Goal: Task Accomplishment & Management: Manage account settings

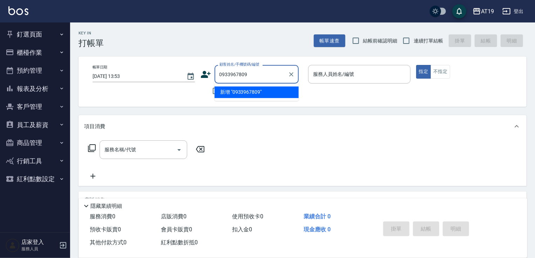
type input "0933967809"
click at [206, 76] on icon at bounding box center [206, 74] width 10 height 7
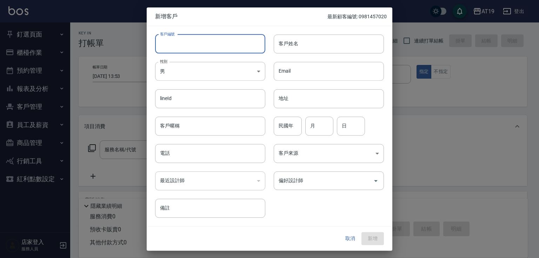
paste input "0933967809"
click at [207, 42] on input "0933967809" at bounding box center [210, 43] width 110 height 19
type input "0933967809"
click at [195, 152] on input "電話" at bounding box center [210, 153] width 110 height 19
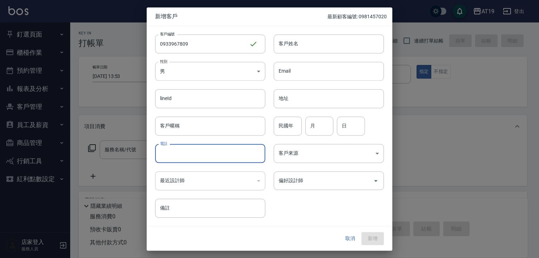
paste input "0933967809"
type input "0933967809"
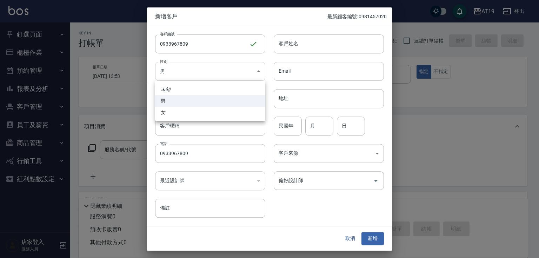
drag, startPoint x: 197, startPoint y: 66, endPoint x: 204, endPoint y: 97, distance: 31.9
click at [198, 66] on body "AT19 登出 釘選頁面 打帳單 帳單列表 材料自購登錄 排班表 現場電腦打卡 店家日報表 互助日報表 設計師排行榜 設計師日報表 櫃檯作業 打帳單 帳單列表…" at bounding box center [269, 179] width 539 height 359
drag, startPoint x: 206, startPoint y: 111, endPoint x: 224, endPoint y: 90, distance: 27.4
click at [206, 110] on li "女" at bounding box center [210, 113] width 110 height 12
type input "[DEMOGRAPHIC_DATA]"
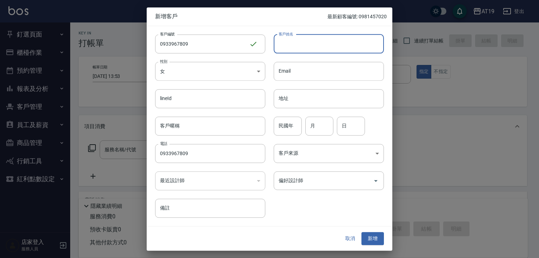
drag, startPoint x: 282, startPoint y: 47, endPoint x: 284, endPoint y: 42, distance: 5.8
click at [284, 42] on input "客戶姓名" at bounding box center [329, 43] width 110 height 19
type input "z"
type input "[PERSON_NAME]"
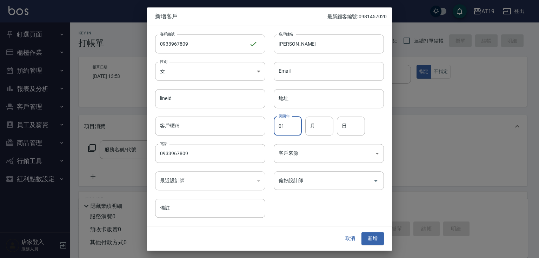
type input "01"
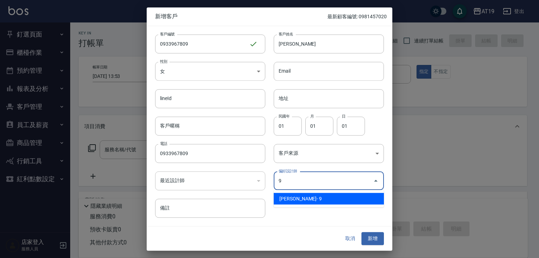
type input "[PERSON_NAME][PERSON_NAME]"
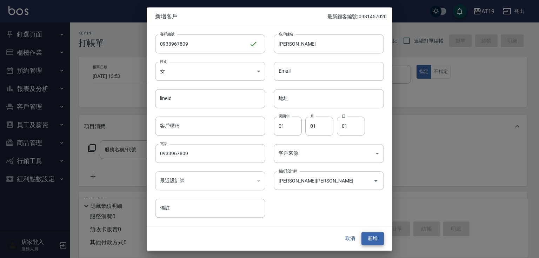
click at [361, 232] on button "新增" at bounding box center [372, 238] width 22 height 13
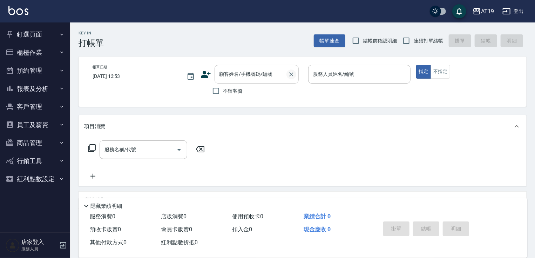
click at [289, 75] on div at bounding box center [291, 74] width 9 height 19
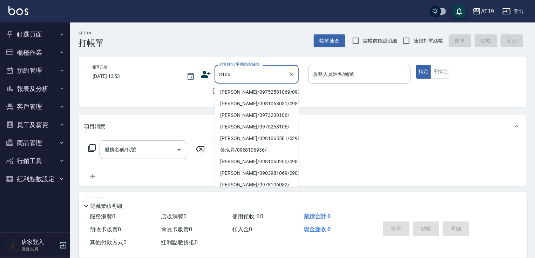
type input "[PERSON_NAME]/09752581069/09752581069"
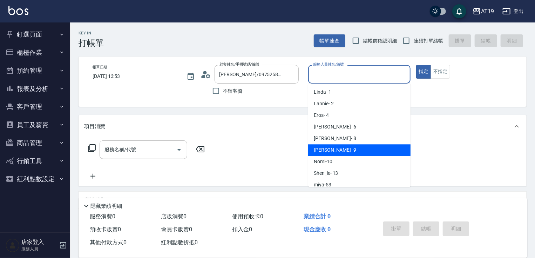
type input "[PERSON_NAME]- 9"
type button "true"
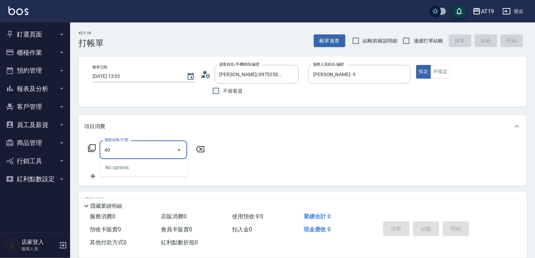
type input "401"
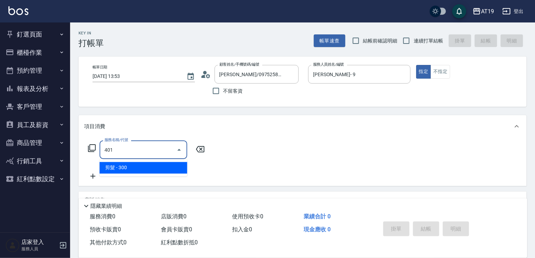
type input "30"
type input "剪髮(401)"
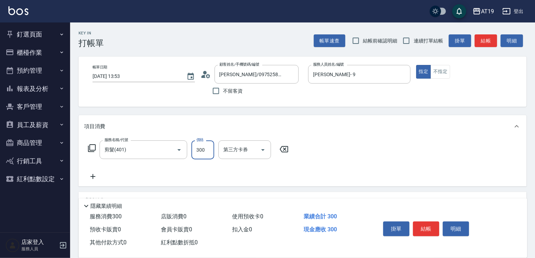
type input "0"
type input "25"
type input "20"
type input "250"
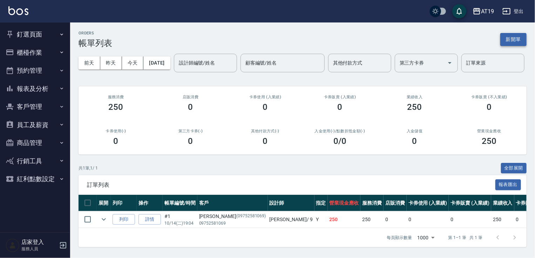
click at [505, 41] on button "新開單" at bounding box center [514, 39] width 26 height 13
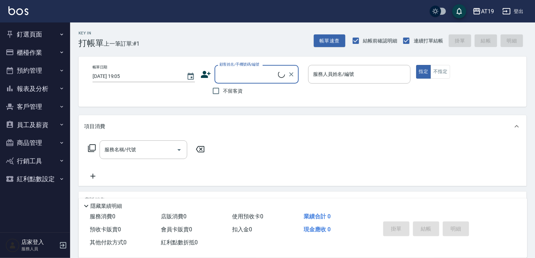
click at [238, 67] on label "顧客姓名/手機號碼/編號" at bounding box center [240, 64] width 40 height 5
click at [238, 68] on input "顧客姓名/手機號碼/編號" at bounding box center [248, 74] width 60 height 12
type input "0952690327"
click at [204, 73] on icon at bounding box center [206, 74] width 10 height 7
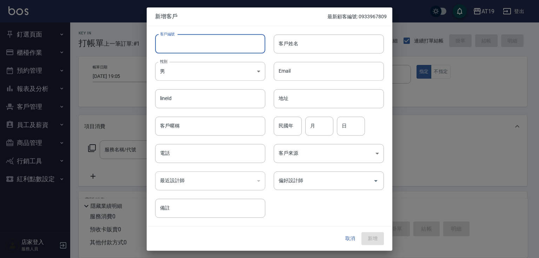
click at [218, 49] on input "客戶編號" at bounding box center [210, 43] width 110 height 19
paste input "0952690327"
type input "0952690327"
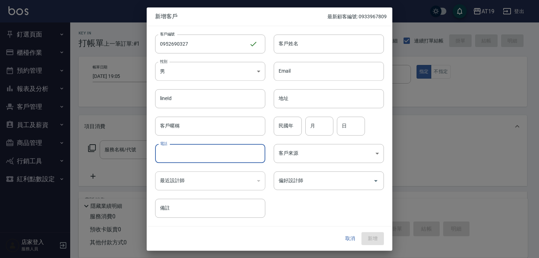
click at [198, 156] on input "電話" at bounding box center [210, 153] width 110 height 19
paste input "0952690327"
type input "0952690327"
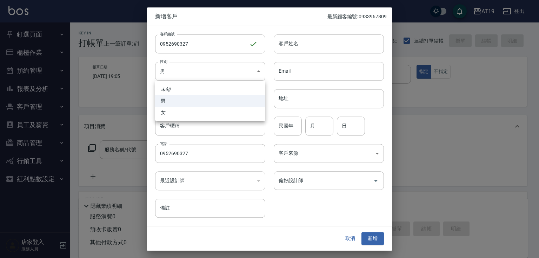
drag, startPoint x: 191, startPoint y: 74, endPoint x: 191, endPoint y: 100, distance: 25.6
click at [191, 76] on body "AT19 登出 釘選頁面 打帳單 帳單列表 材料自購登錄 排班表 現場電腦打卡 店家日報表 互助日報表 設計師排行榜 設計師日報表 櫃檯作業 打帳單 帳單列表…" at bounding box center [269, 179] width 539 height 359
click at [194, 113] on li "女" at bounding box center [210, 113] width 110 height 12
type input "[DEMOGRAPHIC_DATA]"
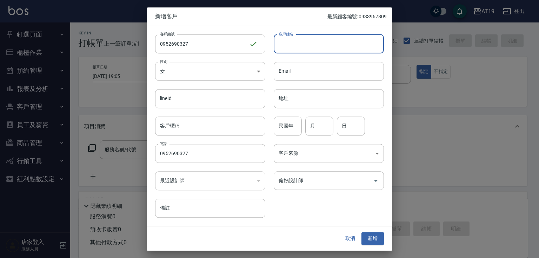
drag, startPoint x: 310, startPoint y: 44, endPoint x: 305, endPoint y: 27, distance: 17.8
click at [310, 44] on input "客戶姓名" at bounding box center [329, 43] width 110 height 19
type input "[PERSON_NAME]"
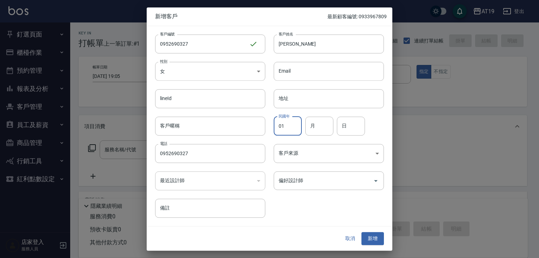
type input "01"
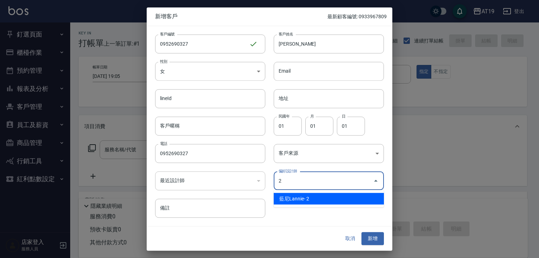
type input "[PERSON_NAME]"
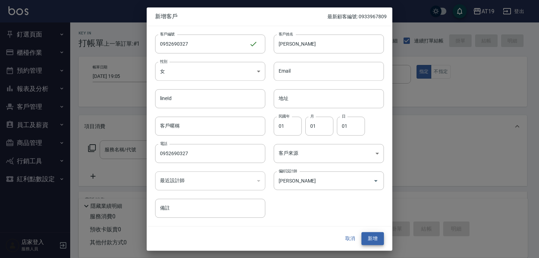
click at [361, 232] on button "新增" at bounding box center [372, 238] width 22 height 13
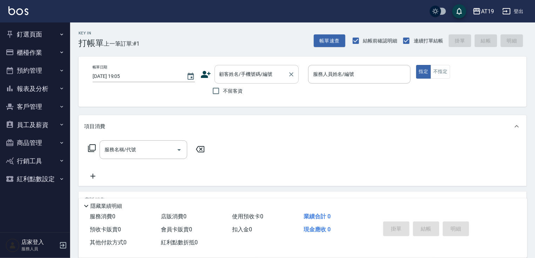
click at [239, 82] on div "顧客姓名/手機號碼/編號" at bounding box center [257, 74] width 84 height 19
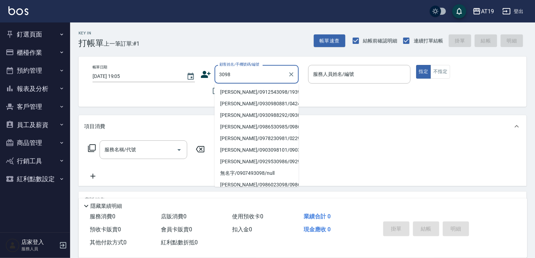
type input "[PERSON_NAME]/0912543098/19395"
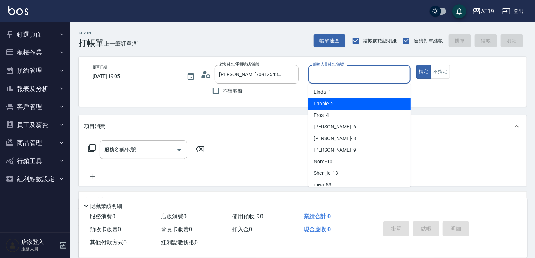
type input "Lannie- 2"
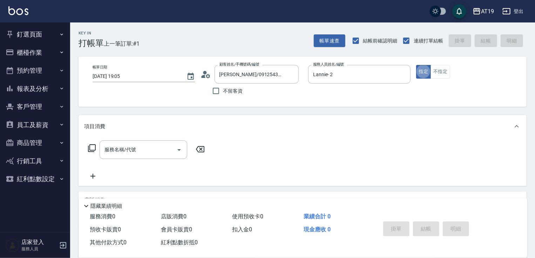
type button "true"
type input "601"
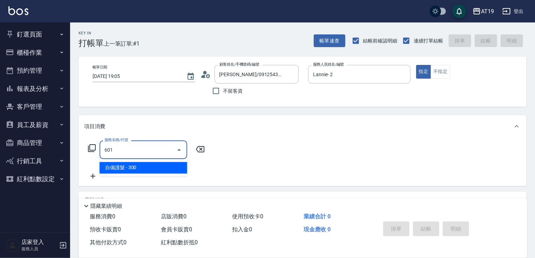
type input "30"
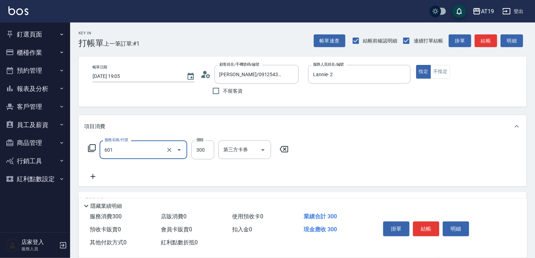
type input "自備護髮(601)"
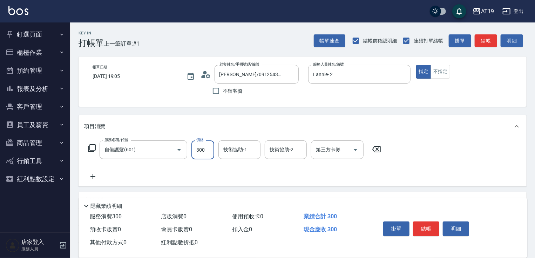
type input "1"
type input "0"
type input "120"
type input "1200"
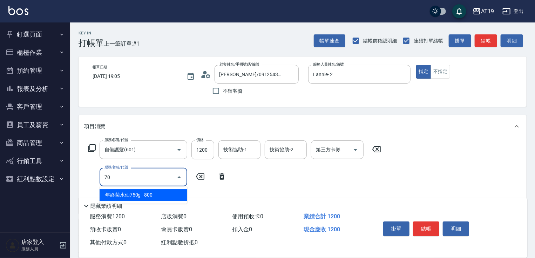
type input "704"
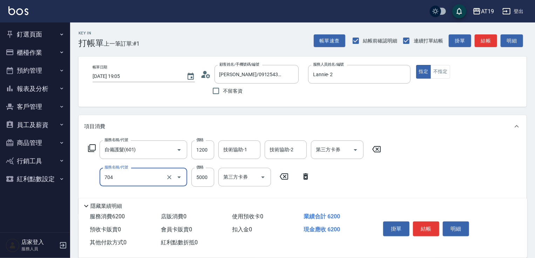
type input "620"
type input "新羽毛鉑金接髮調整(704)"
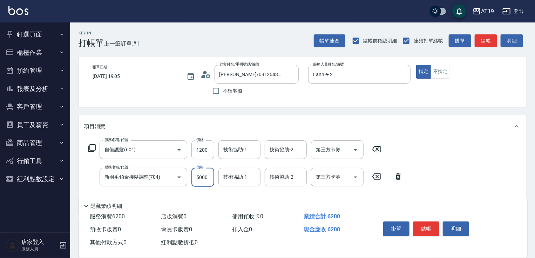
type input "4"
type input "120"
type input "400"
type input "520"
type input "4000"
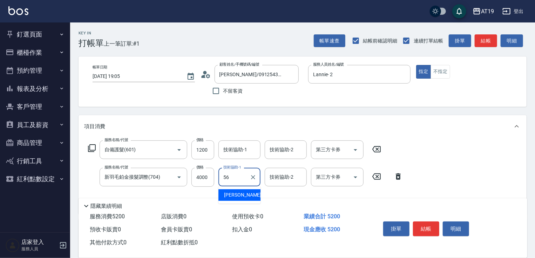
type input "[PERSON_NAME]-56"
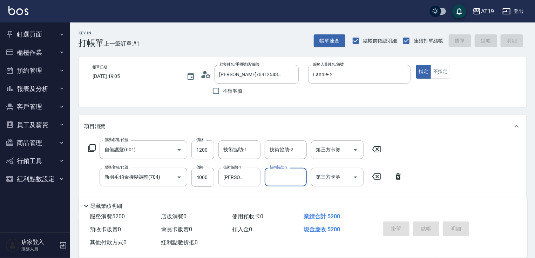
type input "[DATE] 19:06"
type input "0"
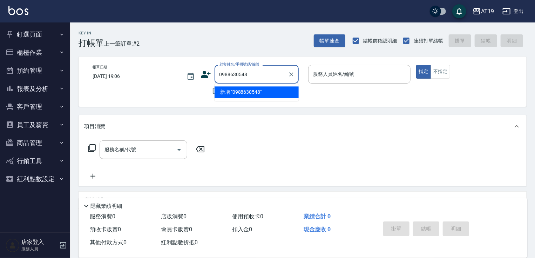
type input "0988630548"
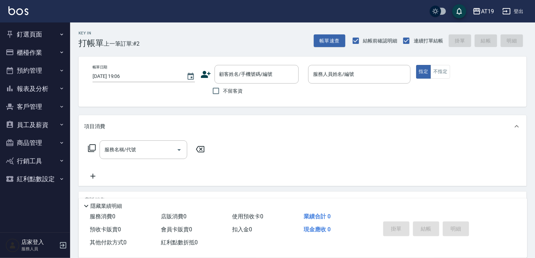
click at [208, 72] on icon at bounding box center [206, 74] width 11 height 11
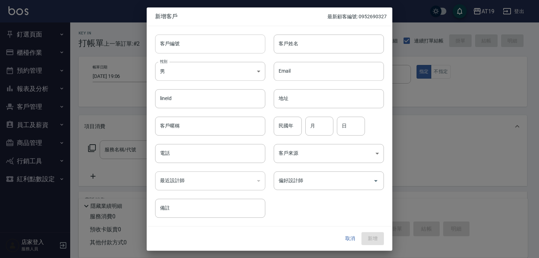
click at [226, 52] on input "客戶編號" at bounding box center [210, 43] width 110 height 19
paste input "0988630548"
type input "0988630548"
paste input "0988630548"
click at [204, 151] on input "電話" at bounding box center [210, 153] width 110 height 19
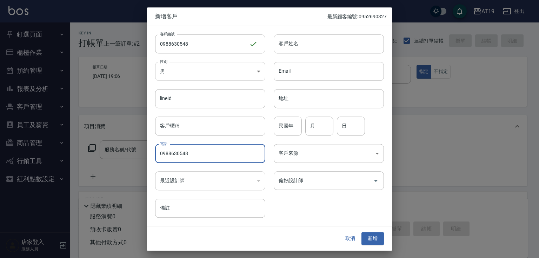
type input "0988630548"
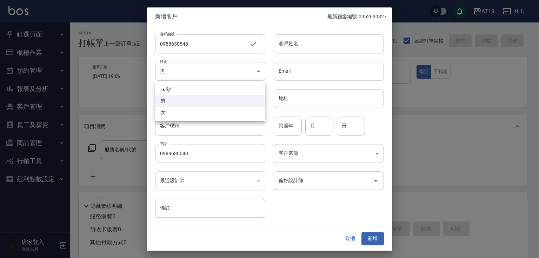
drag, startPoint x: 200, startPoint y: 72, endPoint x: 199, endPoint y: 101, distance: 29.1
click at [199, 80] on body "AT19 登出 釘選頁面 打帳單 帳單列表 材料自購登錄 排班表 現場電腦打卡 店家日報表 互助日報表 設計師排行榜 設計師日報表 櫃檯作業 打帳單 帳單列表…" at bounding box center [269, 179] width 539 height 359
click at [208, 111] on li "女" at bounding box center [210, 113] width 110 height 12
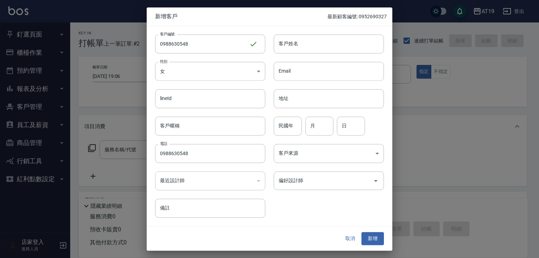
type input "[DEMOGRAPHIC_DATA]"
drag, startPoint x: 289, startPoint y: 47, endPoint x: 289, endPoint y: 35, distance: 11.2
click at [289, 46] on input "客戶姓名" at bounding box center [329, 43] width 110 height 19
type input "[PERSON_NAME]"
type input "01"
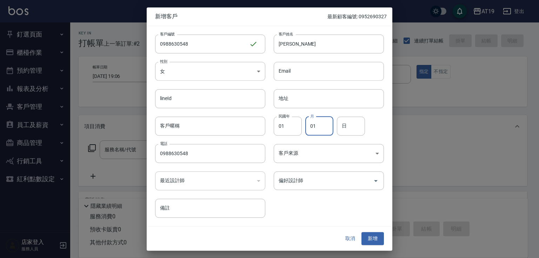
type input "01"
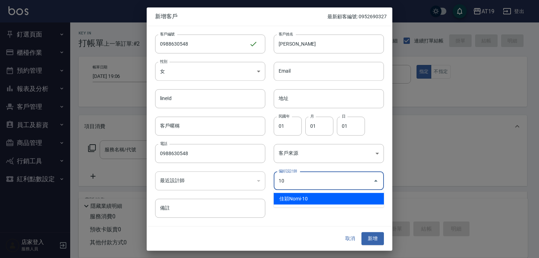
type input "佳穎Nomi"
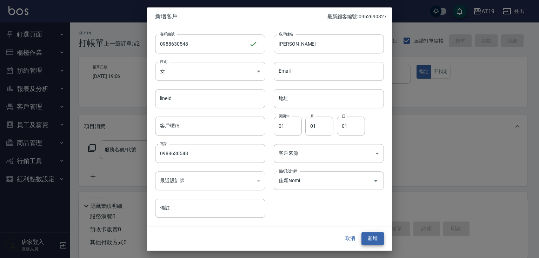
click at [361, 232] on button "新增" at bounding box center [372, 238] width 22 height 13
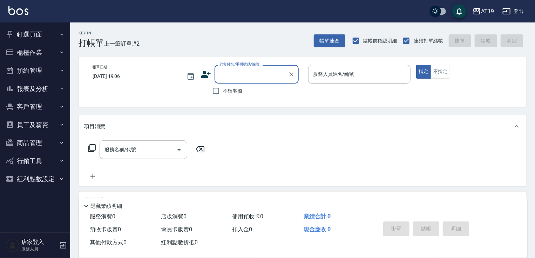
click at [239, 76] on input "顧客姓名/手機號碼/編號" at bounding box center [251, 74] width 67 height 12
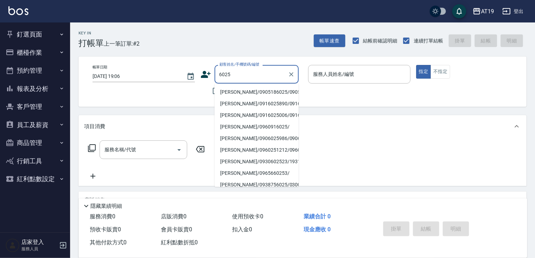
type input "[PERSON_NAME]/0905186025/0905186025"
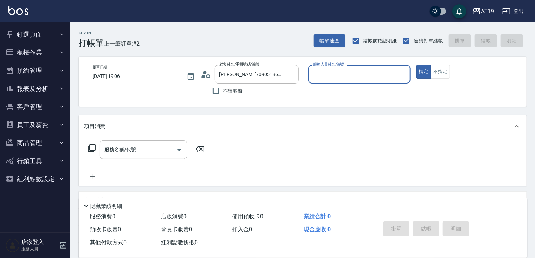
type input "Shen_le- 13"
click at [417, 65] on button "指定" at bounding box center [424, 72] width 15 height 14
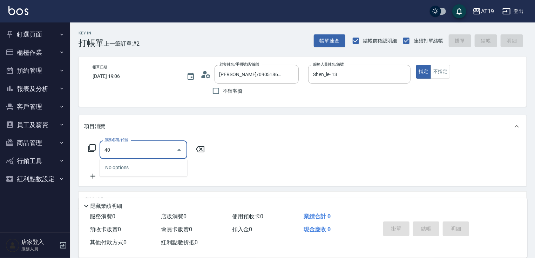
type input "401"
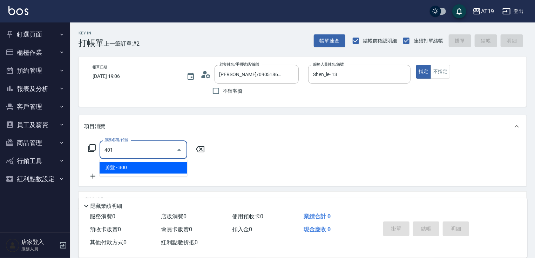
type input "30"
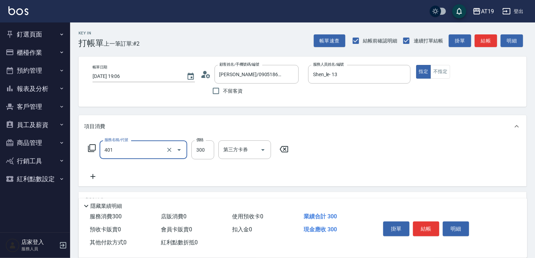
type input "剪髮(401)"
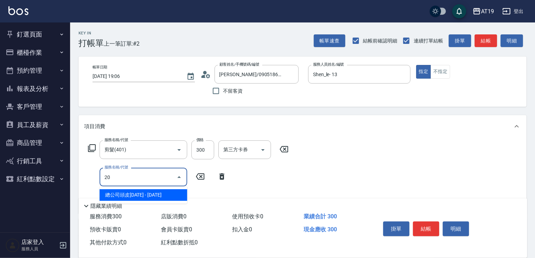
type input "201"
type input "60"
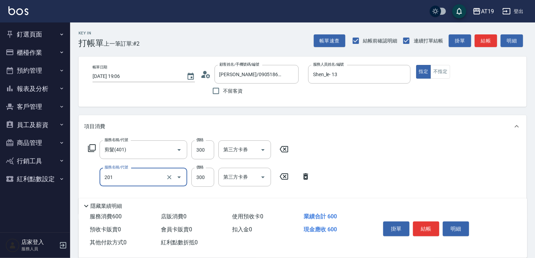
type input "洗髮(201)"
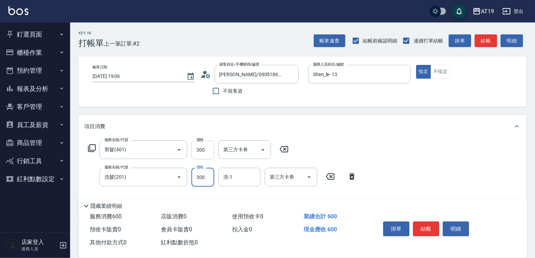
click at [206, 150] on input "300" at bounding box center [203, 149] width 23 height 19
type input "4"
type input "30"
type input "40"
type input "70"
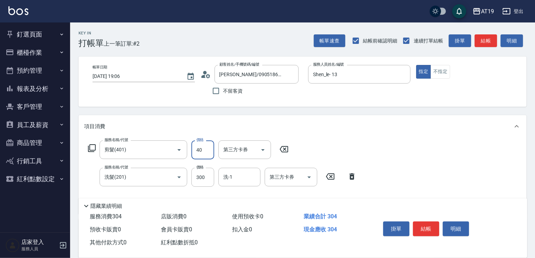
type input "400"
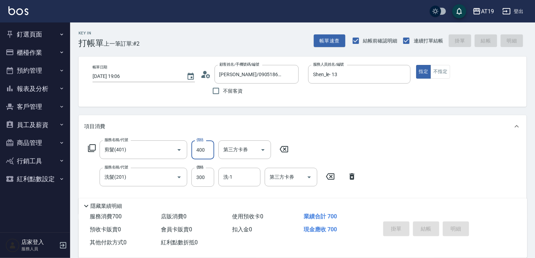
type input "[DATE] 19:07"
type input "0"
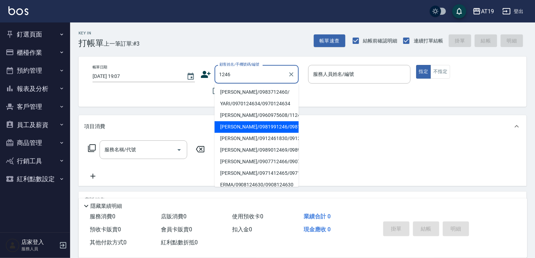
type input "[PERSON_NAME]/0981991246/0981991246"
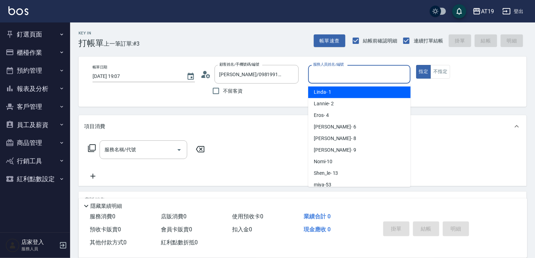
type input "Linda- 1"
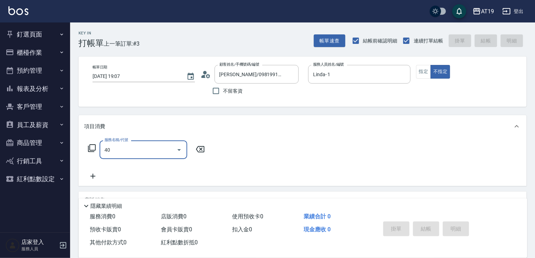
type input "401"
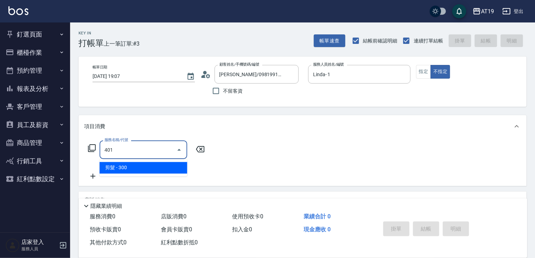
type input "30"
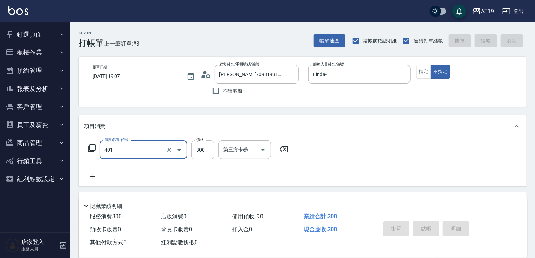
type input "401"
type input "0"
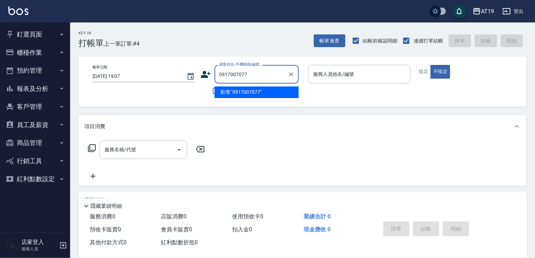
type input "0917007077"
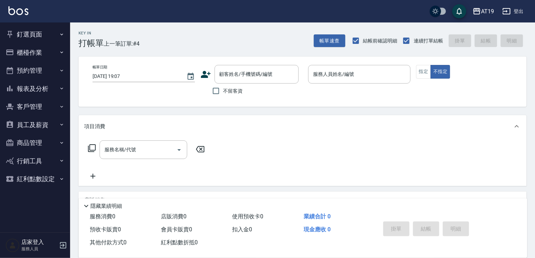
click at [205, 72] on icon at bounding box center [206, 74] width 10 height 7
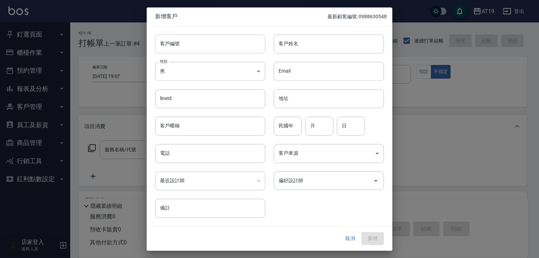
click at [221, 52] on input "客戶編號" at bounding box center [210, 43] width 110 height 19
paste input "0917007077"
type input "0917007077"
click at [213, 178] on div "​" at bounding box center [210, 180] width 110 height 19
click at [216, 150] on input "電話" at bounding box center [210, 153] width 110 height 19
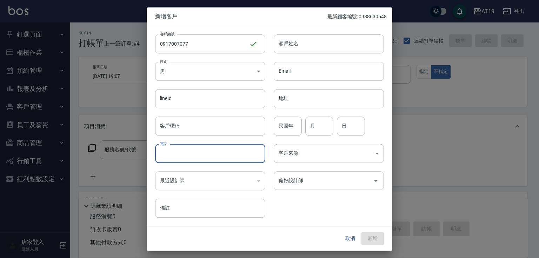
paste input "0917007077"
type input "0917007077"
click at [203, 74] on body "AT19 登出 釘選頁面 打帳單 帳單列表 材料自購登錄 排班表 現場電腦打卡 店家日報表 互助日報表 設計師排行榜 設計師日報表 櫃檯作業 打帳單 帳單列表…" at bounding box center [269, 179] width 539 height 359
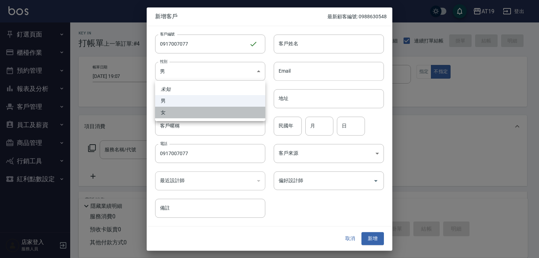
click at [200, 109] on li "女" at bounding box center [210, 113] width 110 height 12
type input "[DEMOGRAPHIC_DATA]"
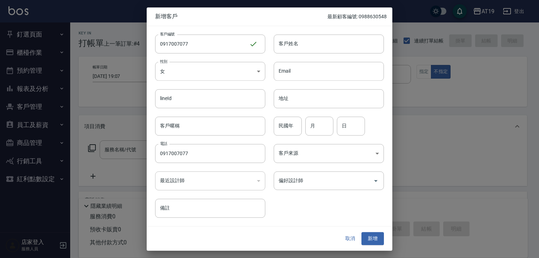
drag, startPoint x: 286, startPoint y: 44, endPoint x: 284, endPoint y: 33, distance: 11.8
click at [286, 44] on input "客戶姓名" at bounding box center [329, 43] width 110 height 19
type input "林伽旋"
type input "01"
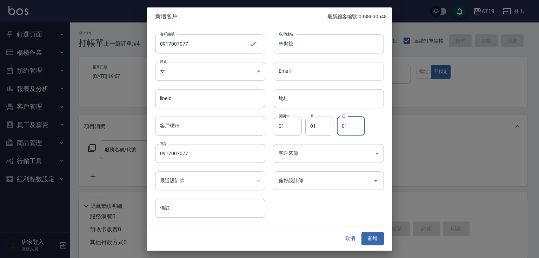
type input "01"
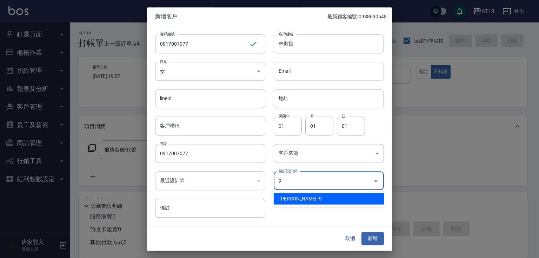
type input "[PERSON_NAME][PERSON_NAME]"
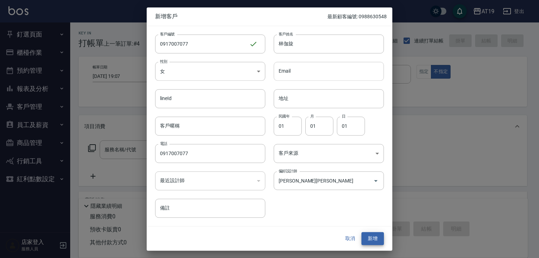
click at [361, 232] on button "新增" at bounding box center [372, 238] width 22 height 13
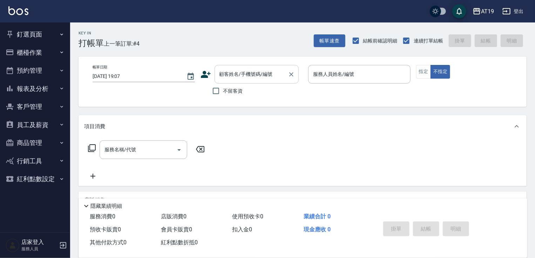
click at [242, 69] on input "顧客姓名/手機號碼/編號" at bounding box center [251, 74] width 67 height 12
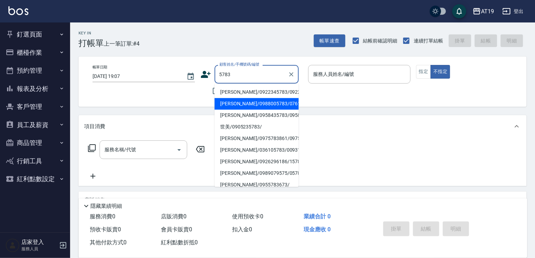
type input "[PERSON_NAME]/0988005783/07615"
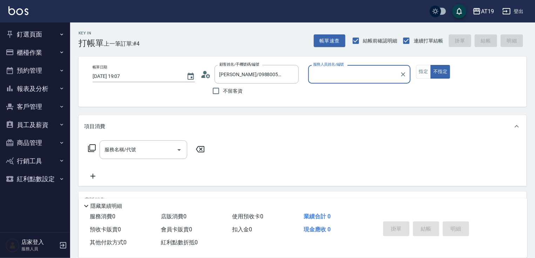
type input "Lannie- 2"
click at [431, 65] on button "不指定" at bounding box center [441, 72] width 20 height 14
type button "false"
drag, startPoint x: 425, startPoint y: 74, endPoint x: 382, endPoint y: 86, distance: 45.2
click at [425, 72] on button "指定" at bounding box center [424, 72] width 15 height 14
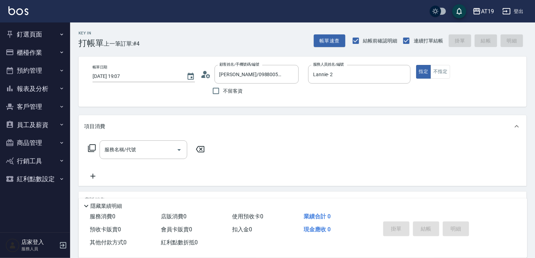
click at [114, 151] on div "服務名稱/代號 服務名稱/代號" at bounding box center [144, 149] width 88 height 19
type input "401"
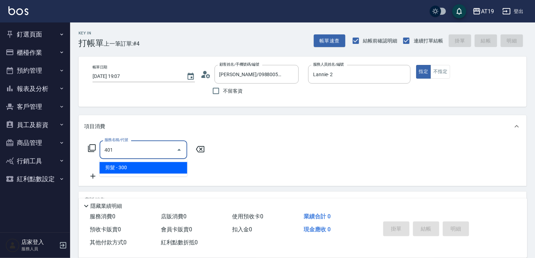
type input "30"
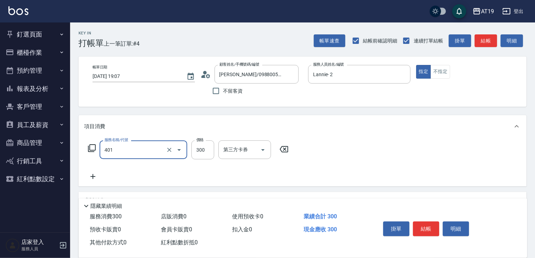
type input "剪髮(401)"
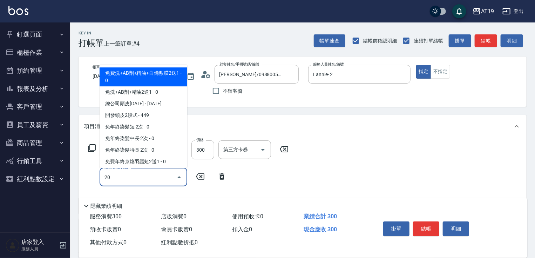
type input "201"
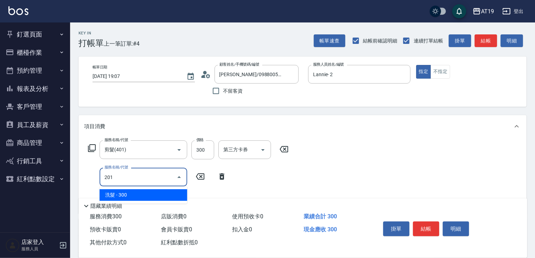
type input "60"
type input "洗髮(201)"
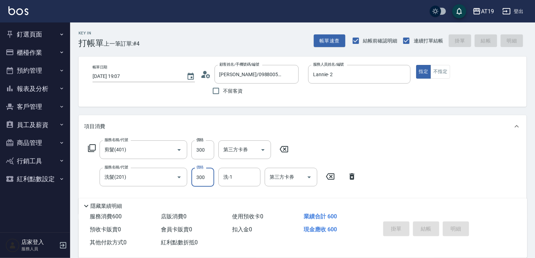
type input "[DATE] 19:10"
type input "0"
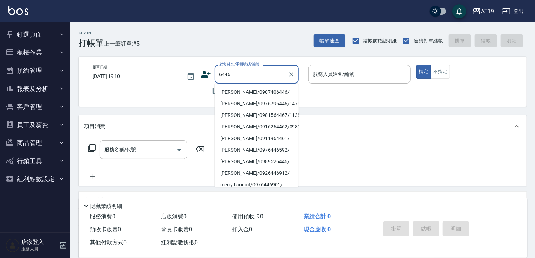
click at [417, 65] on button "指定" at bounding box center [424, 72] width 15 height 14
type input "[PERSON_NAME]/0907406446/"
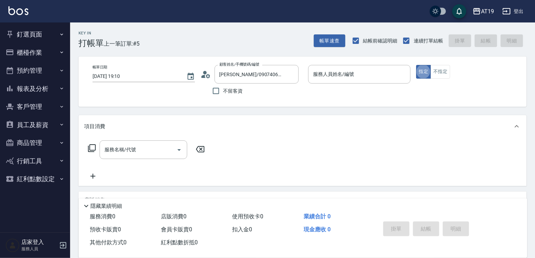
type input "Mika- 8"
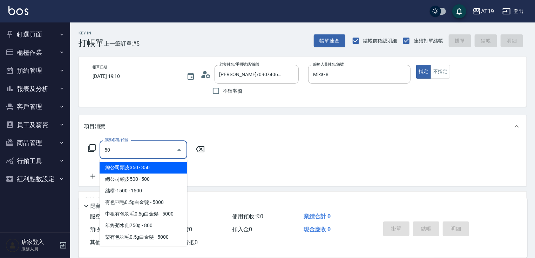
type input "501"
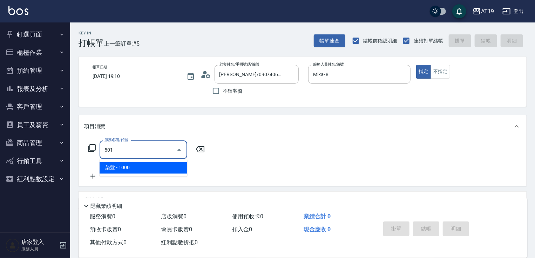
type input "100"
type input "染髮(501)"
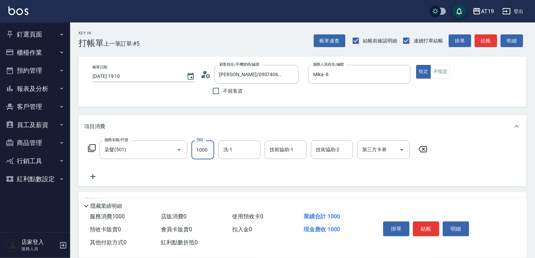
type input "7"
type input "0"
type input "700"
type input "70"
type input "700"
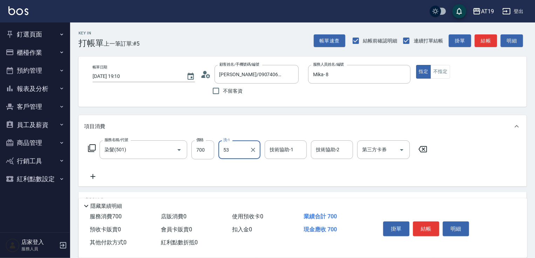
type input "miya-53"
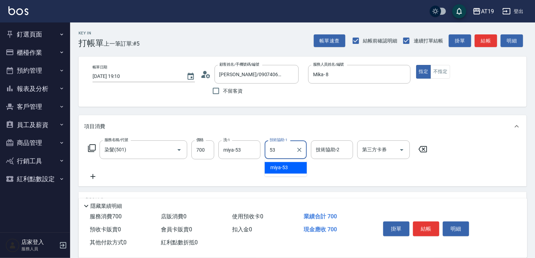
type input "miya-53"
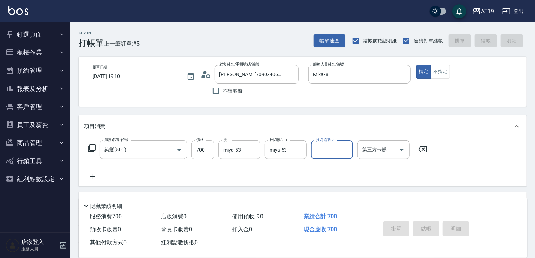
type input "[DATE] 19:11"
type input "0"
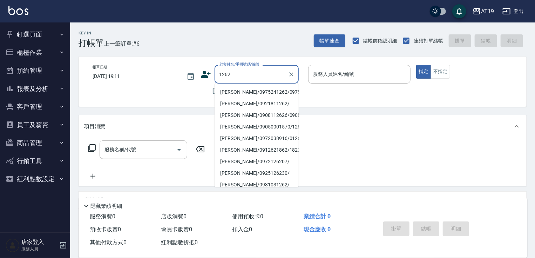
type input "[PERSON_NAME]/0975241262/0975241262"
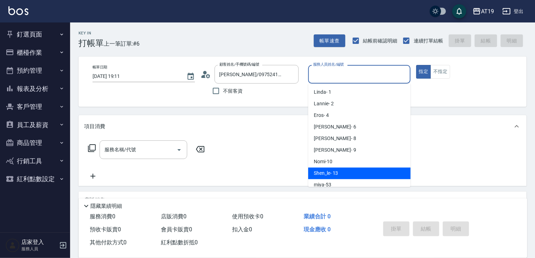
type input "Shen_le- 13"
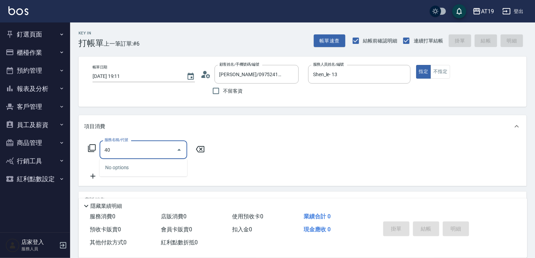
type input "401"
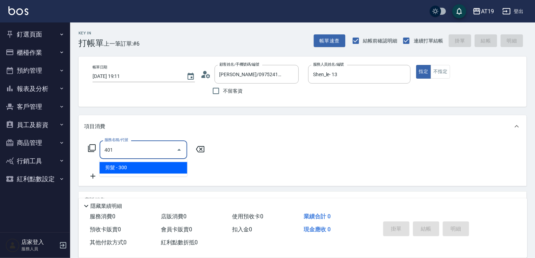
type input "30"
type input "剪髮(401)"
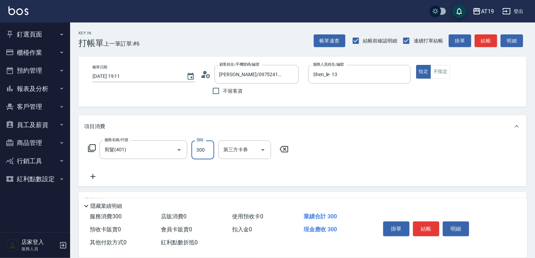
type input "0"
type input "400"
type input "40"
type input "400"
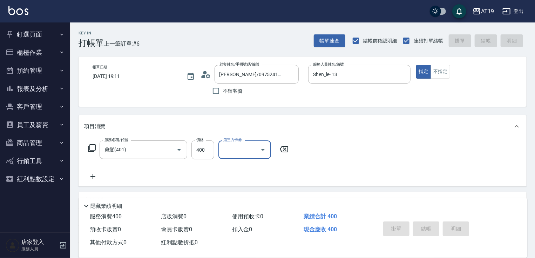
type input "0"
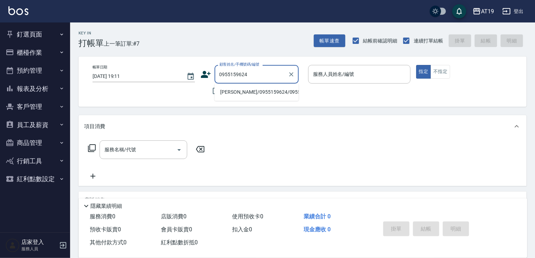
type input "[PERSON_NAME]/0955159624/0955159624"
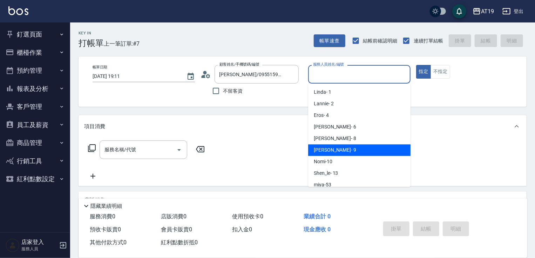
type input "[PERSON_NAME]- 9"
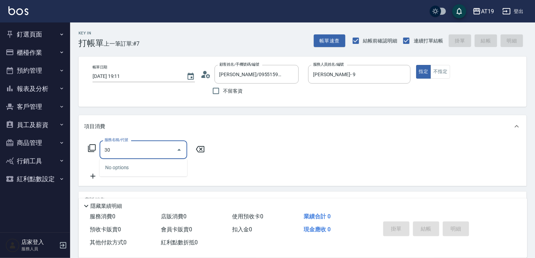
type input "301"
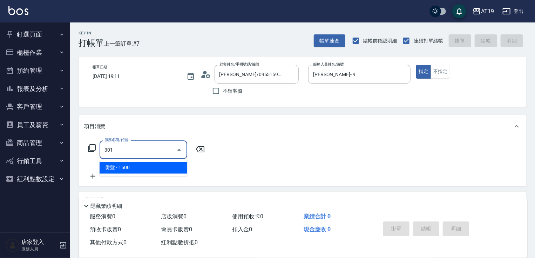
type input "150"
type input "燙髮(301)"
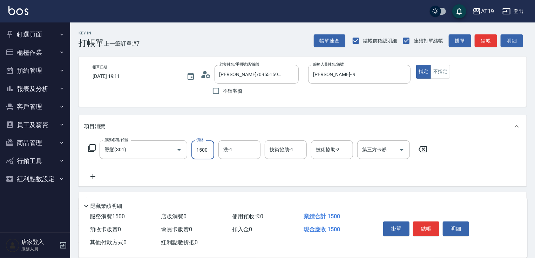
type input "0"
type input "238"
type input "230"
type input "2380"
type input "Lana-60"
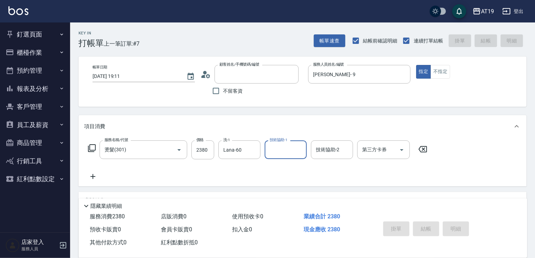
type input "0"
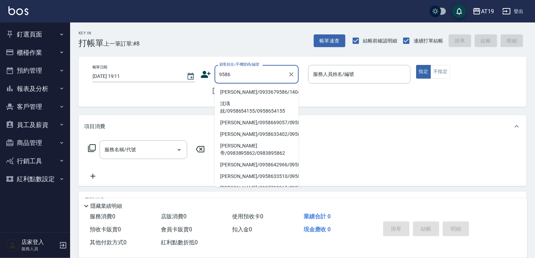
type input "[PERSON_NAME]/0933679586/14049"
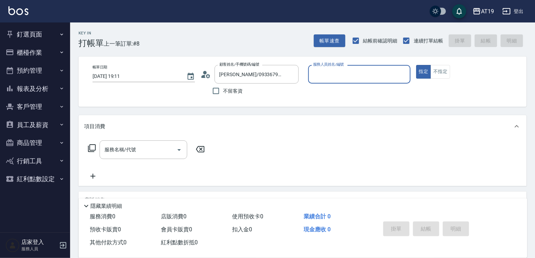
type input "Lannie- 2"
click at [417, 65] on button "指定" at bounding box center [424, 72] width 15 height 14
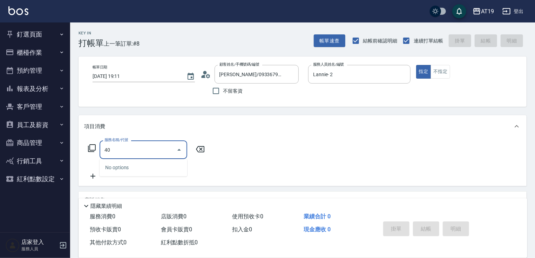
type input "401"
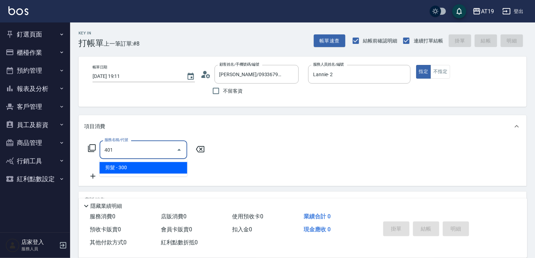
type input "30"
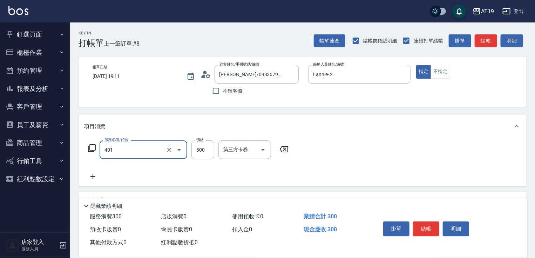
type input "剪髮(401)"
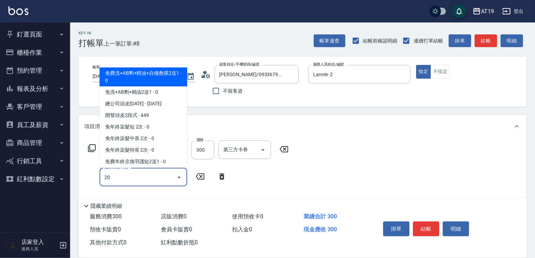
type input "201"
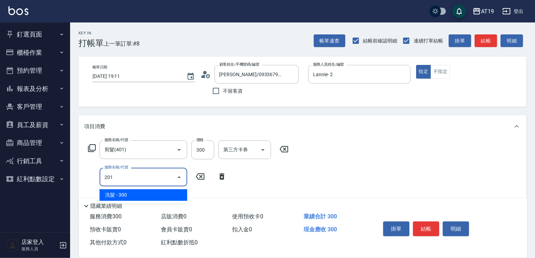
type input "60"
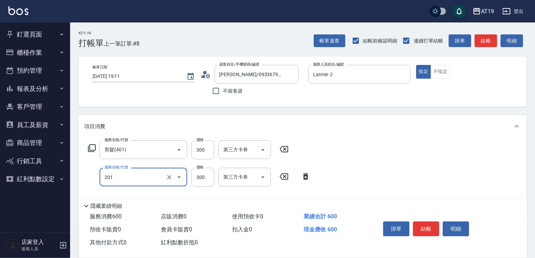
type input "洗髮(201)"
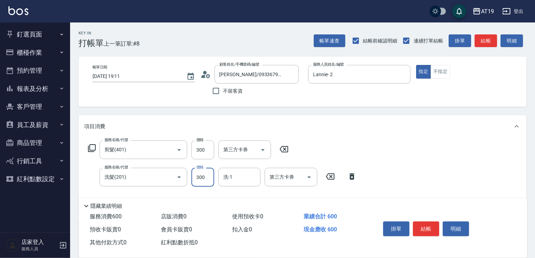
type input "5"
type input "30"
type input "300"
type input "60"
type input "300"
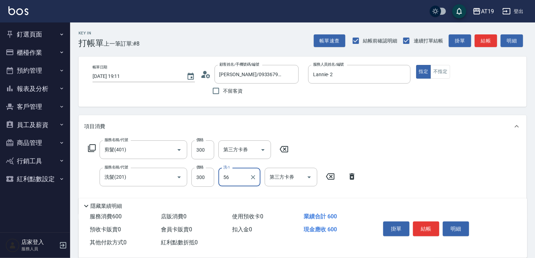
type input "[PERSON_NAME]-56"
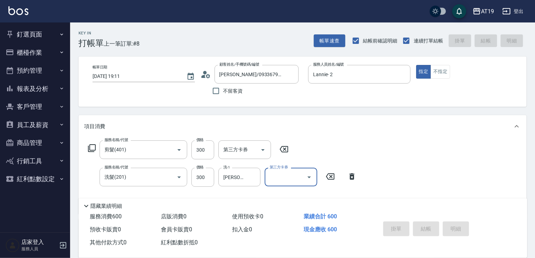
type input "[DATE] 19:12"
type input "0"
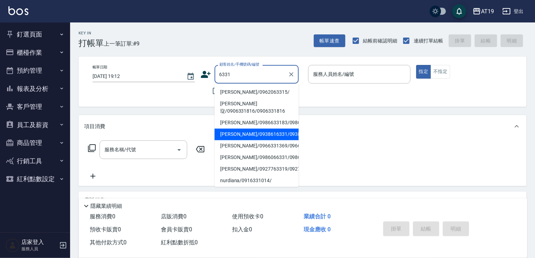
type input "[PERSON_NAME]/0938616331/0938616331"
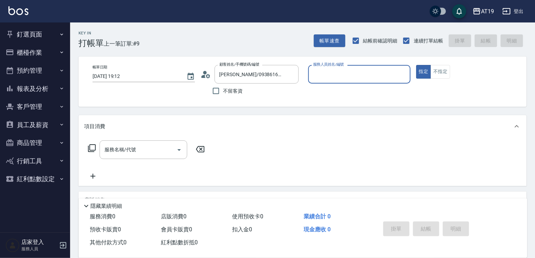
type input "Mika- 8"
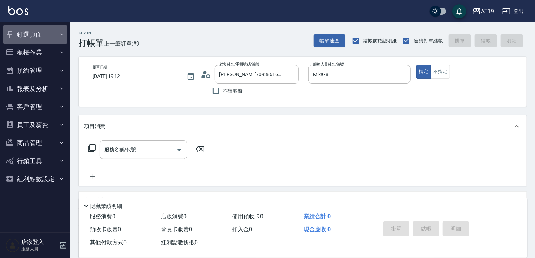
click at [28, 31] on button "釘選頁面" at bounding box center [35, 34] width 65 height 18
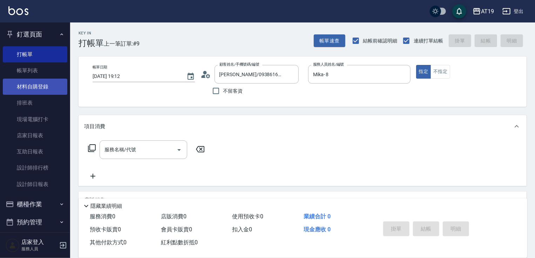
click at [35, 87] on link "材料自購登錄" at bounding box center [35, 87] width 65 height 16
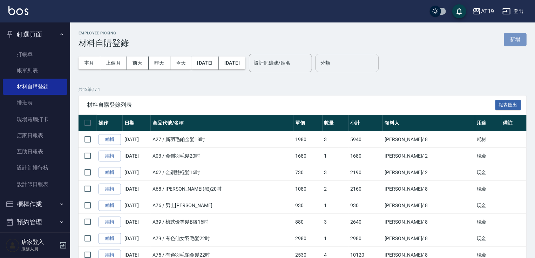
click at [509, 41] on button "新增" at bounding box center [516, 39] width 22 height 13
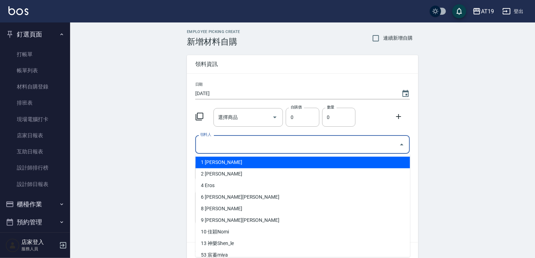
click at [224, 140] on input "領料人" at bounding box center [298, 144] width 198 height 12
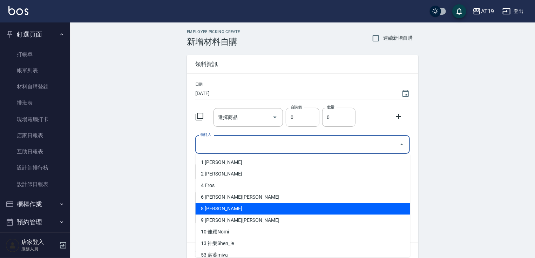
click at [216, 205] on li "8 [PERSON_NAME]" at bounding box center [303, 209] width 215 height 12
type input "[PERSON_NAME]"
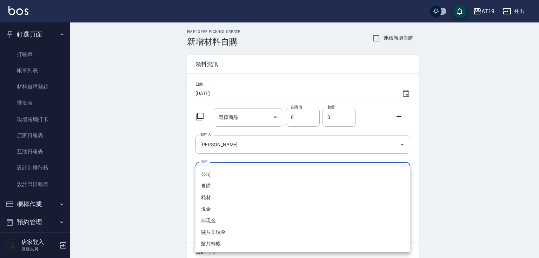
click at [216, 168] on body "AT19 登出 釘選頁面 打帳單 帳單列表 材料自購登錄 排班表 現場電腦打卡 店家日報表 互助日報表 設計師排行榜 設計師日報表 櫃檯作業 打帳單 帳單列表…" at bounding box center [269, 144] width 539 height 289
click at [212, 205] on li "現金" at bounding box center [302, 209] width 215 height 12
type input "現金"
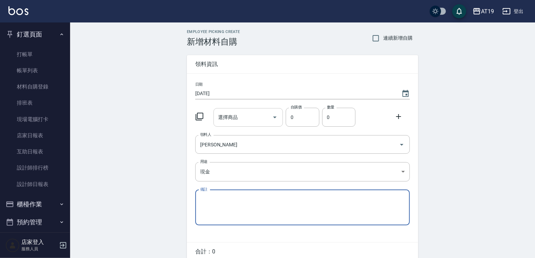
click at [232, 118] on div "選擇商品 選擇商品" at bounding box center [249, 117] width 70 height 19
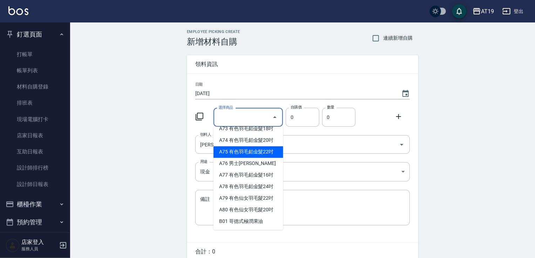
scroll to position [702, 0]
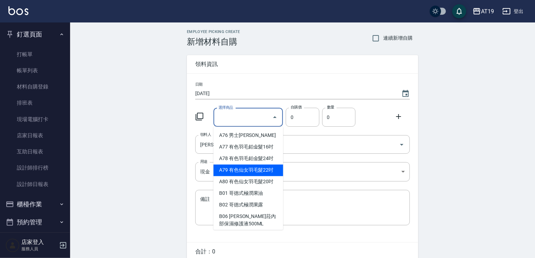
click at [243, 176] on li "A79 有色仙女羽毛髮22吋" at bounding box center [249, 171] width 70 height 12
type input "有色仙女羽毛髮22吋"
type input "2980"
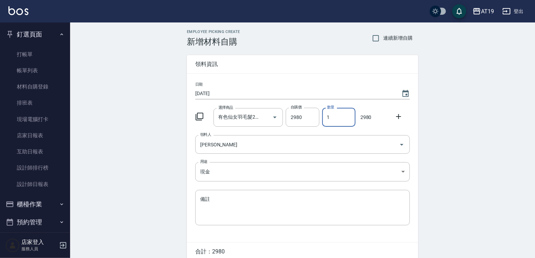
drag, startPoint x: 333, startPoint y: 120, endPoint x: 327, endPoint y: 120, distance: 6.0
click at [327, 120] on input "1" at bounding box center [338, 117] width 33 height 19
type input "3"
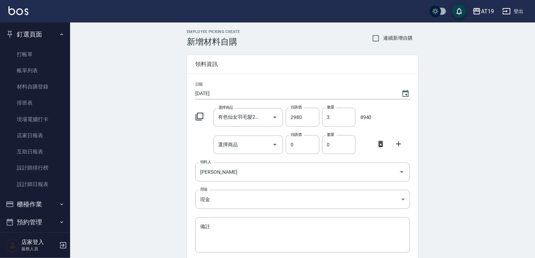
click at [381, 145] on icon at bounding box center [381, 144] width 8 height 8
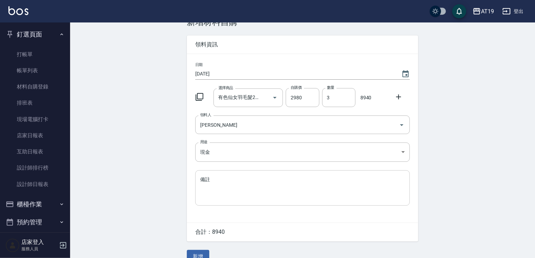
scroll to position [32, 0]
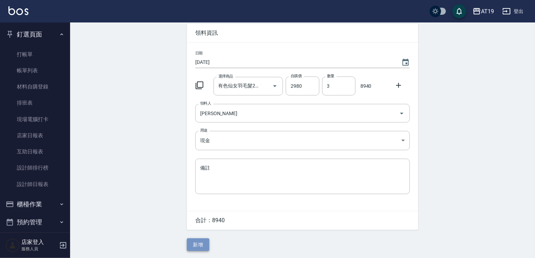
click at [204, 242] on button "新增" at bounding box center [198, 244] width 22 height 13
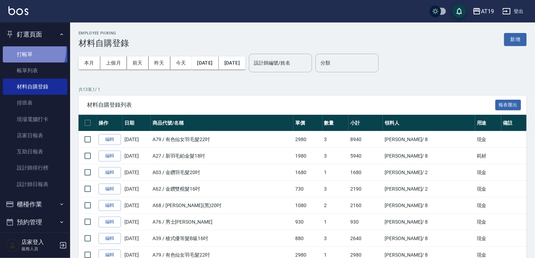
click at [22, 49] on link "打帳單" at bounding box center [35, 54] width 65 height 16
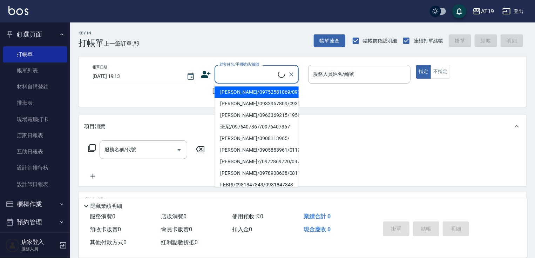
click at [241, 79] on input "顧客姓名/手機號碼/編號" at bounding box center [248, 74] width 60 height 12
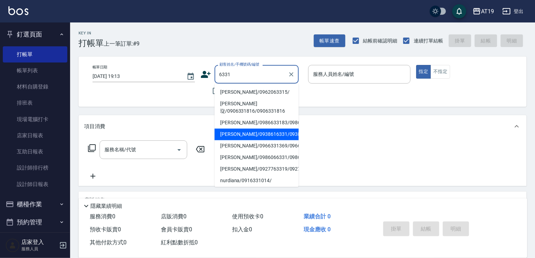
type input "[PERSON_NAME]/0938616331/0938616331"
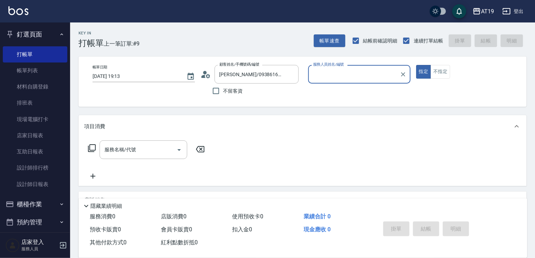
type input "Mika- 8"
click at [417, 65] on button "指定" at bounding box center [424, 72] width 15 height 14
type button "true"
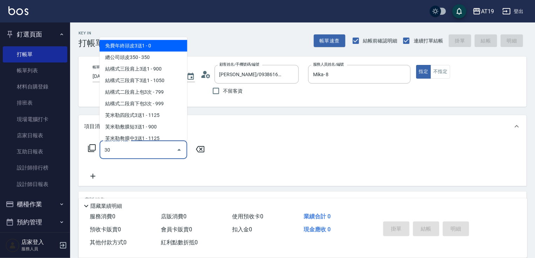
type input "301"
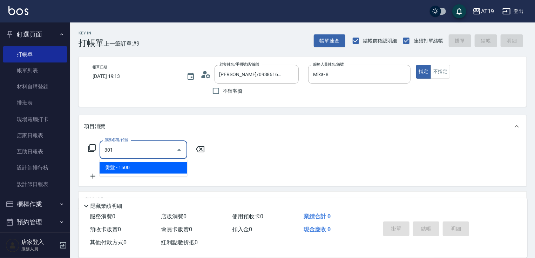
type input "150"
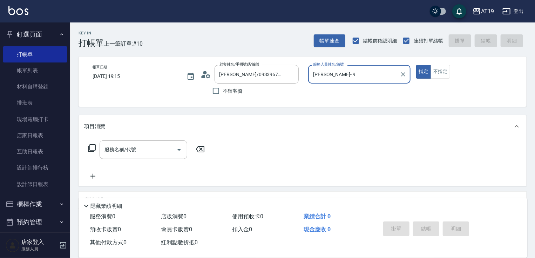
click at [417, 65] on button "指定" at bounding box center [424, 72] width 15 height 14
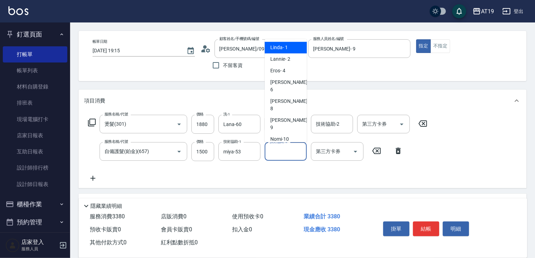
scroll to position [56, 0]
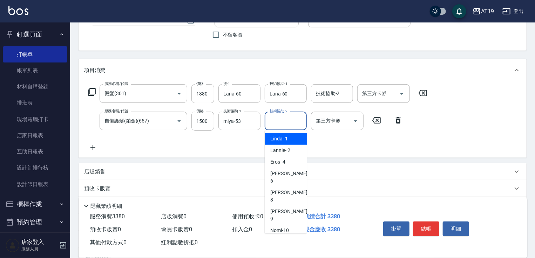
click at [332, 148] on div "服務名稱/代號 燙髮(301) 服務名稱/代號 價格 1880 價格 洗-1 Lana-60 洗-1 技術協助-1 Lana-60 技術協助-1 技術協助-2…" at bounding box center [258, 118] width 348 height 68
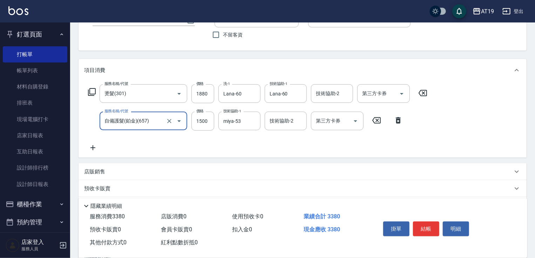
click at [156, 121] on input "自備護髮(鉑金)(657)" at bounding box center [134, 121] width 62 height 12
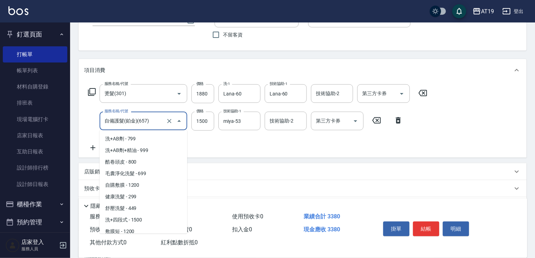
scroll to position [1158, 0]
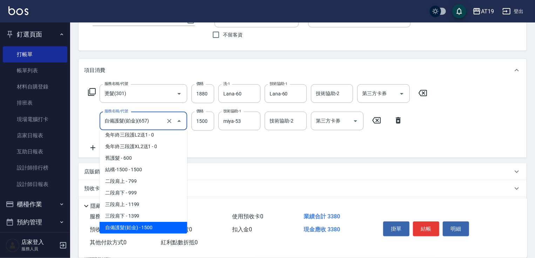
drag, startPoint x: 156, startPoint y: 121, endPoint x: 131, endPoint y: 122, distance: 26.0
click at [131, 122] on input "自備護髮(鉑金)(657)" at bounding box center [134, 121] width 62 height 12
click at [149, 120] on input "自備護髮(鉑金)(657)" at bounding box center [134, 121] width 62 height 12
drag, startPoint x: 150, startPoint y: 121, endPoint x: 82, endPoint y: 114, distance: 68.5
click at [82, 114] on div "服務名稱/代號 燙髮(301) 服務名稱/代號 價格 1880 價格 洗-1 Lana-60 洗-1 技術協助-1 Lana-60 技術協助-1 技術協助-2…" at bounding box center [303, 119] width 448 height 76
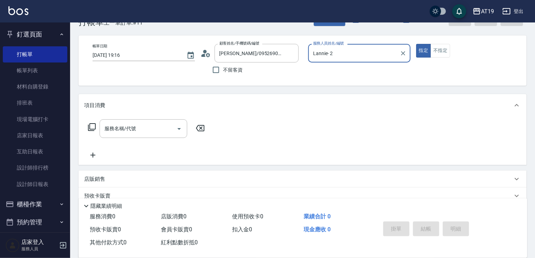
scroll to position [0, 0]
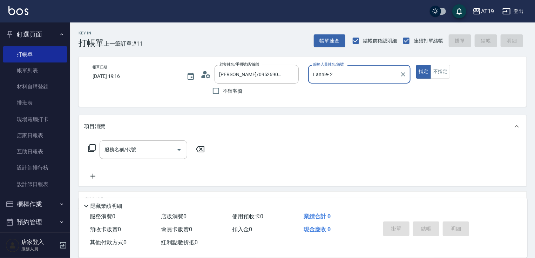
click at [417, 65] on button "指定" at bounding box center [424, 72] width 15 height 14
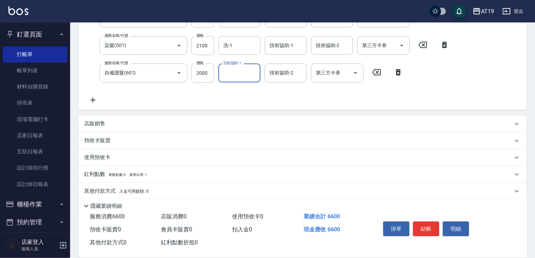
scroll to position [156, 0]
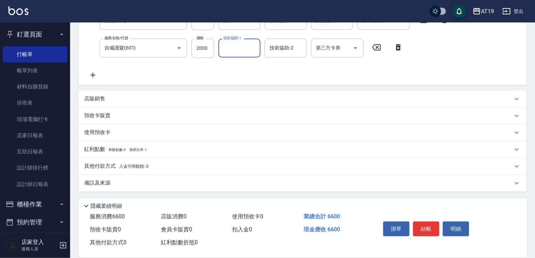
click at [95, 96] on p "店販銷售" at bounding box center [94, 98] width 21 height 7
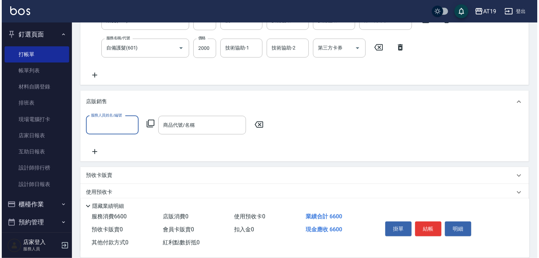
scroll to position [0, 0]
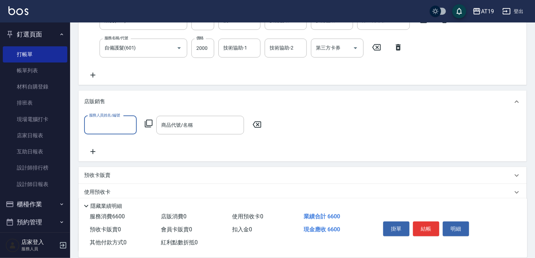
click at [113, 120] on input "服務人員姓名/編號" at bounding box center [110, 125] width 46 height 12
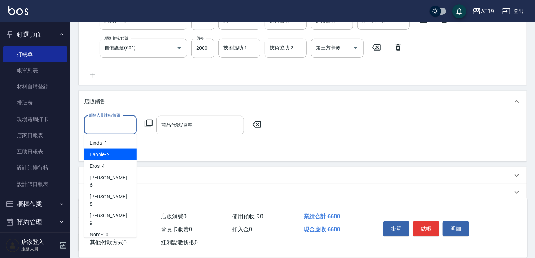
click at [116, 155] on div "Lannie - 2" at bounding box center [110, 155] width 53 height 12
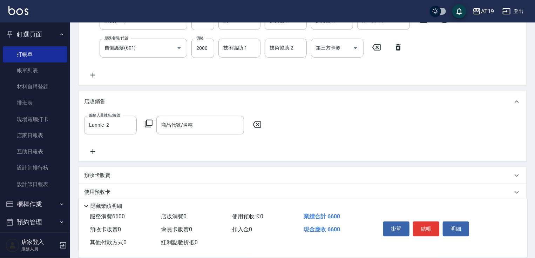
click at [150, 122] on icon at bounding box center [149, 123] width 8 height 8
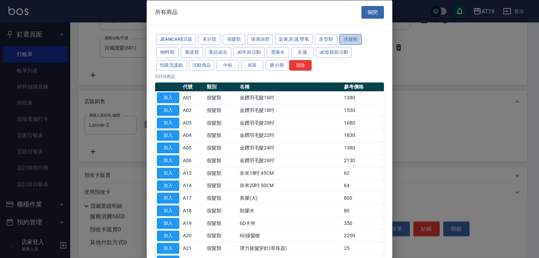
click at [350, 40] on button "洗髮精" at bounding box center [350, 39] width 22 height 11
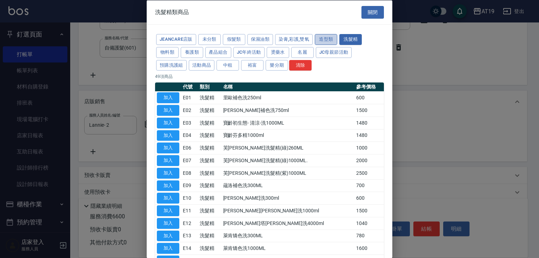
click at [328, 38] on button "造型類" at bounding box center [326, 39] width 22 height 11
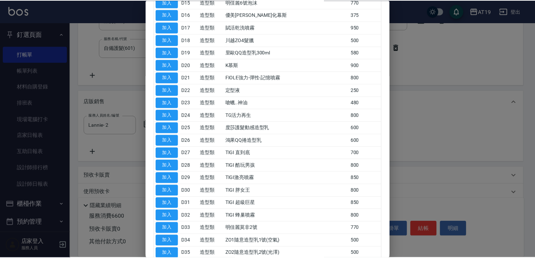
scroll to position [358, 0]
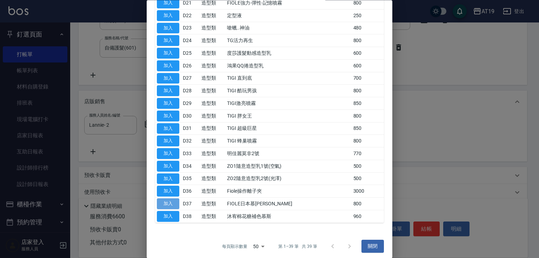
click at [161, 200] on button "加入" at bounding box center [168, 204] width 22 height 11
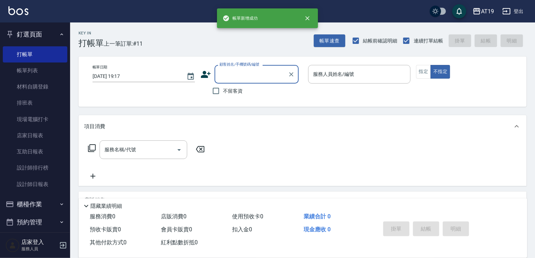
scroll to position [0, 0]
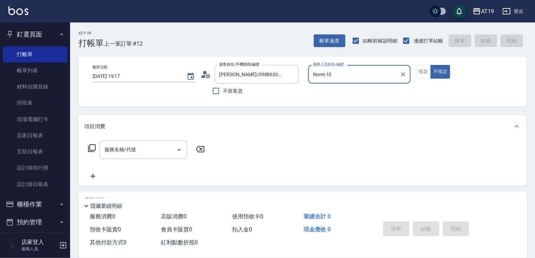
click at [431, 65] on button "不指定" at bounding box center [441, 72] width 20 height 14
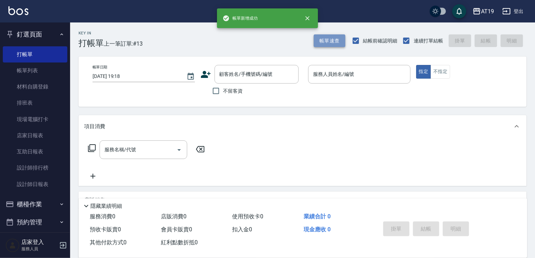
click at [323, 44] on button "帳單速查" at bounding box center [330, 40] width 32 height 13
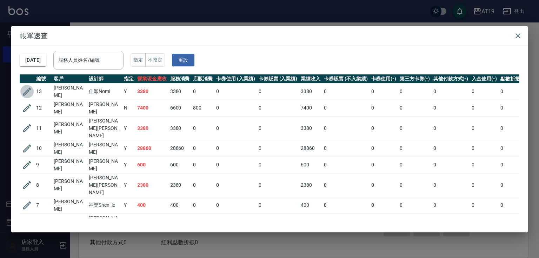
click at [26, 89] on icon "button" at bounding box center [27, 91] width 11 height 11
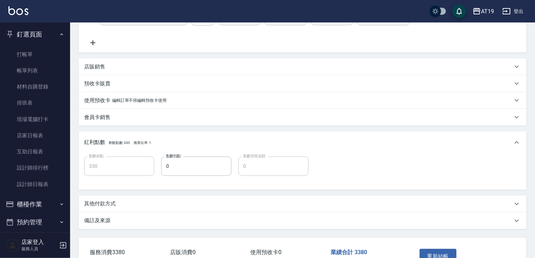
scroll to position [196, 0]
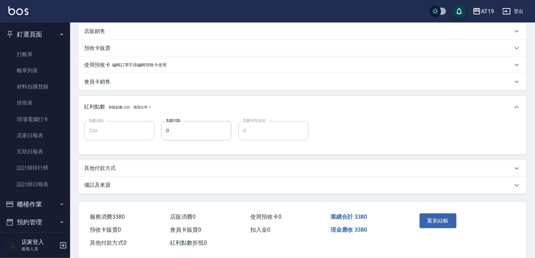
click at [105, 171] on p "其他付款方式" at bounding box center [100, 168] width 32 height 7
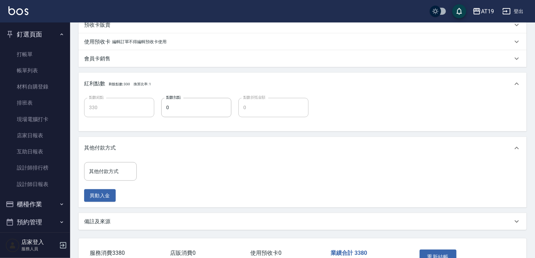
scroll to position [266, 0]
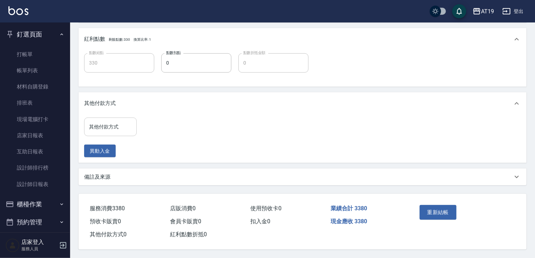
click at [115, 121] on input "其他付款方式" at bounding box center [110, 127] width 46 height 12
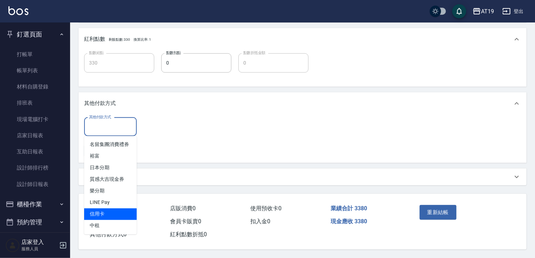
click at [115, 214] on span "信用卡" at bounding box center [110, 214] width 53 height 12
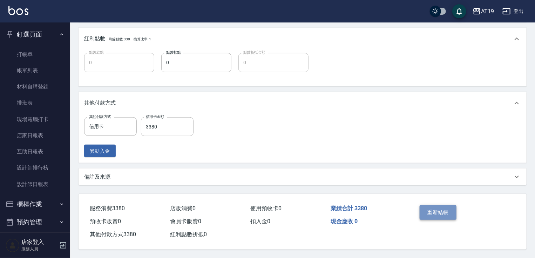
click at [439, 213] on button "重新結帳" at bounding box center [438, 212] width 37 height 15
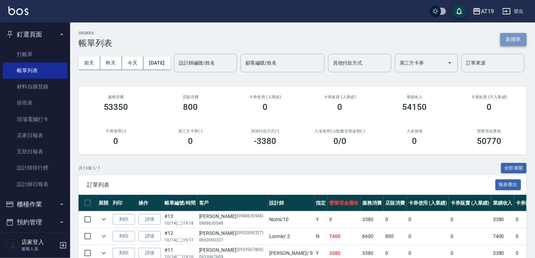
click at [521, 39] on button "新開單" at bounding box center [514, 39] width 26 height 13
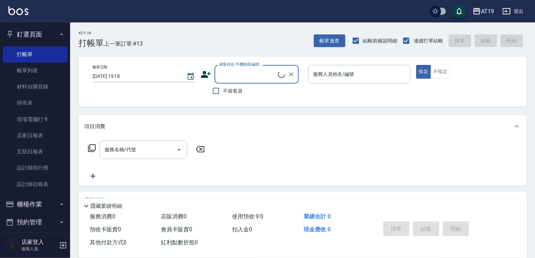
drag, startPoint x: 231, startPoint y: 72, endPoint x: 235, endPoint y: 67, distance: 6.5
click at [233, 72] on input "顧客姓名/手機號碼/編號" at bounding box center [248, 74] width 60 height 12
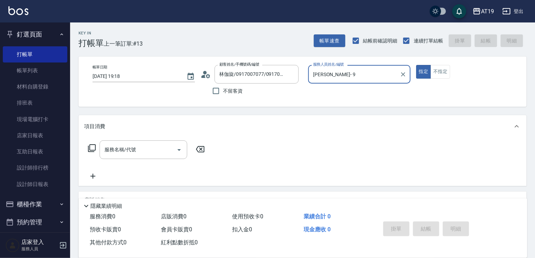
click at [417, 65] on button "指定" at bounding box center [424, 72] width 15 height 14
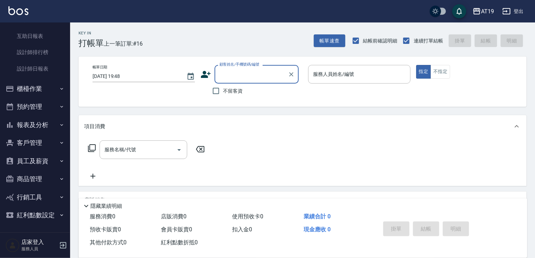
scroll to position [59, 0]
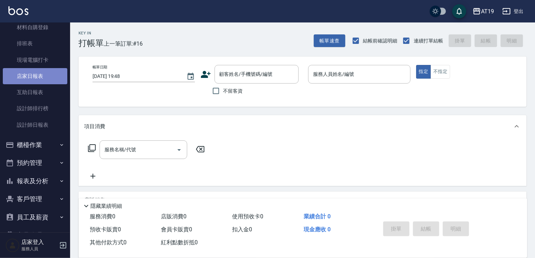
click at [39, 76] on link "店家日報表" at bounding box center [35, 76] width 65 height 16
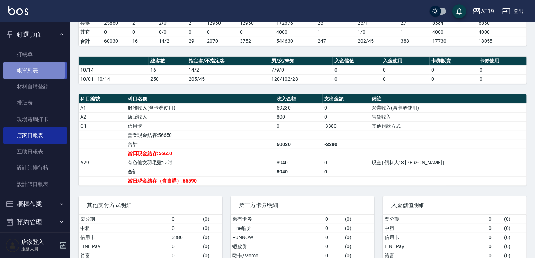
click at [28, 70] on link "帳單列表" at bounding box center [35, 70] width 65 height 16
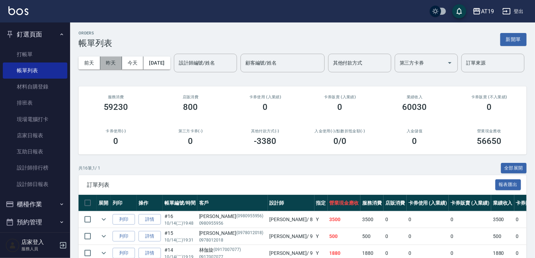
click at [107, 62] on button "昨天" at bounding box center [111, 62] width 22 height 13
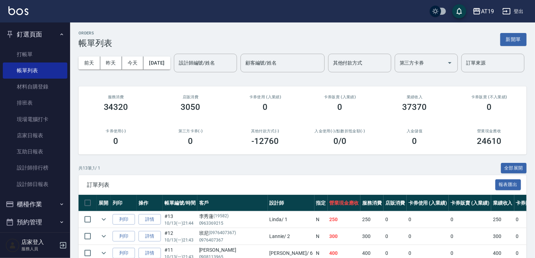
click at [294, 48] on div "[DATE] [DATE] [DATE] [DATE] 設計師編號/姓名 設計師編號/姓名 顧客編號/姓名 顧客編號/姓名 其他付款方式 其他付款方式 第三方…" at bounding box center [303, 63] width 448 height 30
click at [112, 63] on button "昨天" at bounding box center [111, 62] width 22 height 13
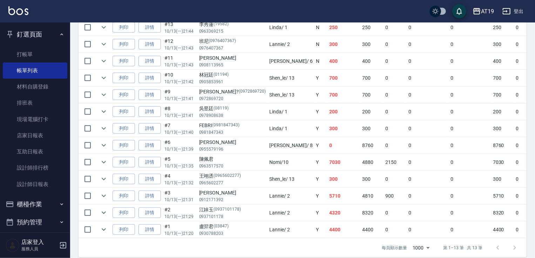
scroll to position [55, 0]
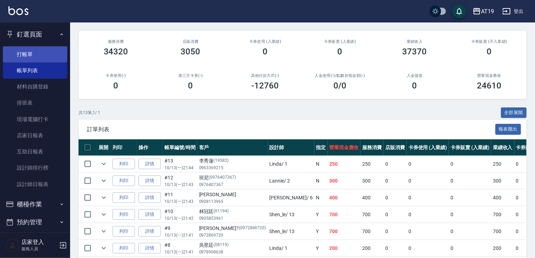
click at [22, 53] on link "打帳單" at bounding box center [35, 54] width 65 height 16
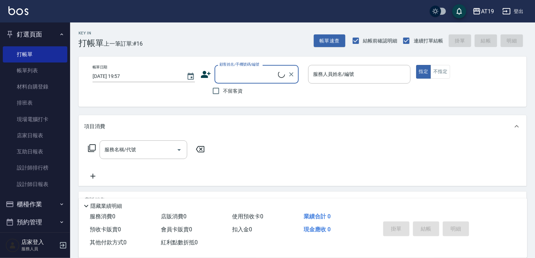
click at [239, 83] on div "顧客姓名/手機號碼/編號" at bounding box center [257, 74] width 84 height 19
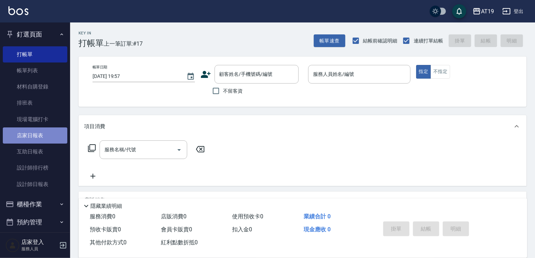
click at [41, 138] on link "店家日報表" at bounding box center [35, 135] width 65 height 16
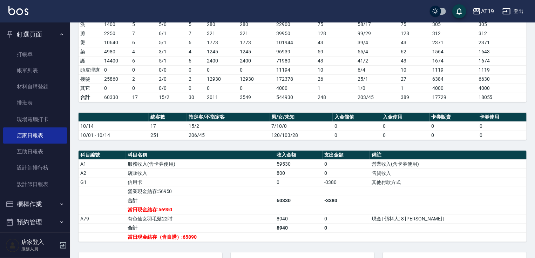
scroll to position [168, 0]
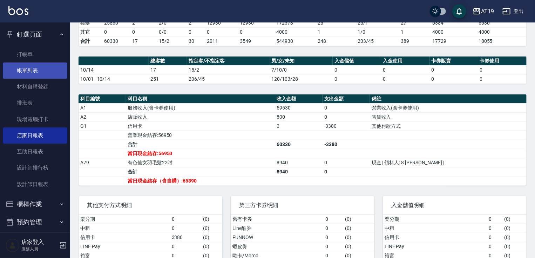
click at [24, 72] on link "帳單列表" at bounding box center [35, 70] width 65 height 16
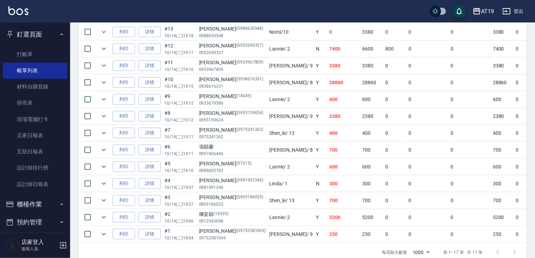
scroll to position [291, 0]
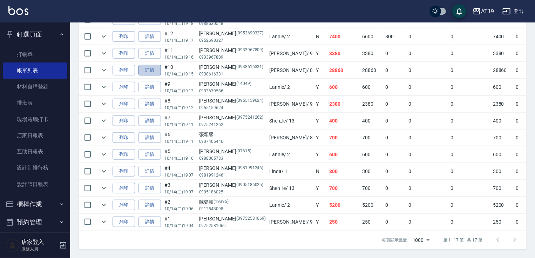
click at [142, 68] on link "詳情" at bounding box center [150, 70] width 22 height 11
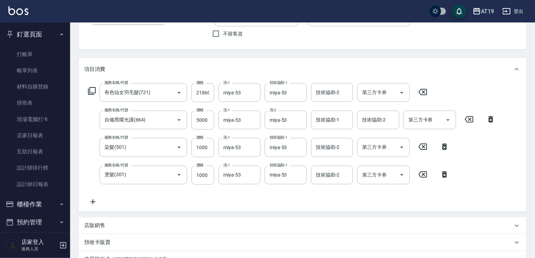
scroll to position [84, 0]
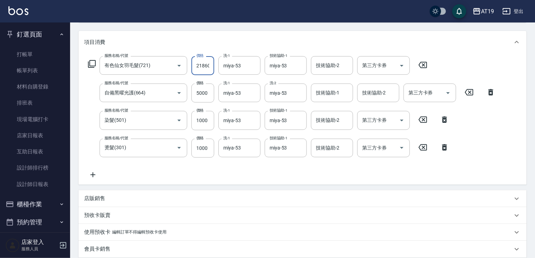
click at [206, 69] on input "21860" at bounding box center [203, 65] width 23 height 19
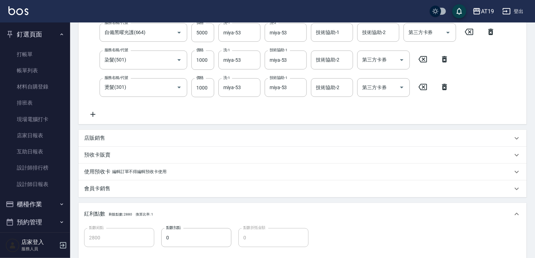
scroll to position [234, 0]
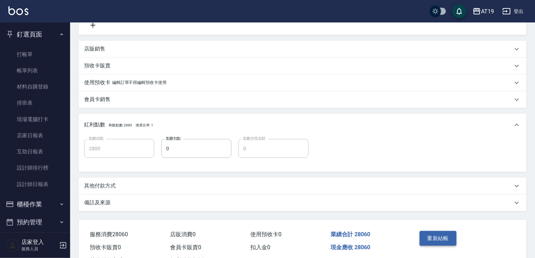
click at [429, 234] on button "重新結帳" at bounding box center [438, 238] width 37 height 15
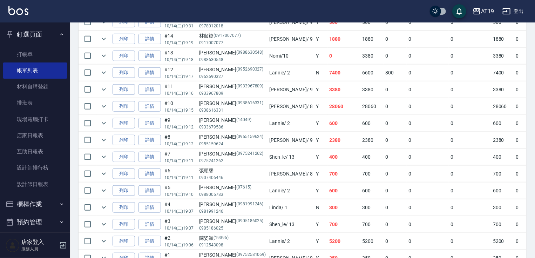
scroll to position [196, 0]
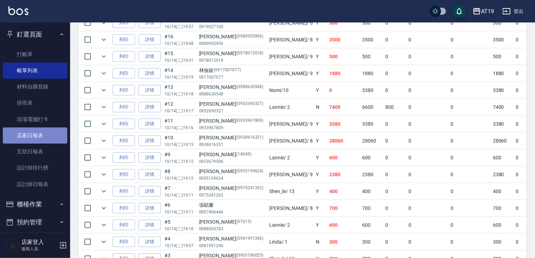
click at [39, 136] on link "店家日報表" at bounding box center [35, 135] width 65 height 16
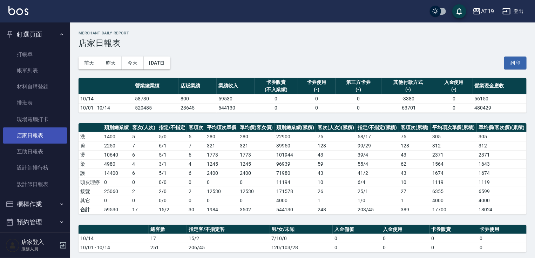
click at [38, 131] on link "店家日報表" at bounding box center [35, 135] width 65 height 16
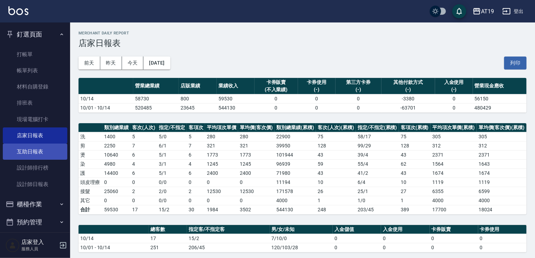
click at [42, 147] on link "互助日報表" at bounding box center [35, 152] width 65 height 16
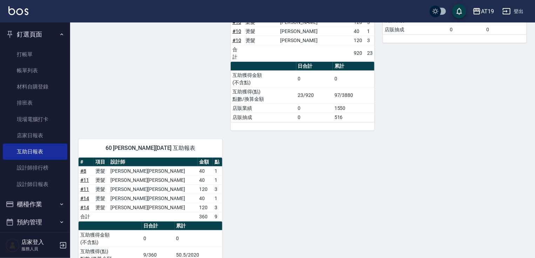
scroll to position [235, 0]
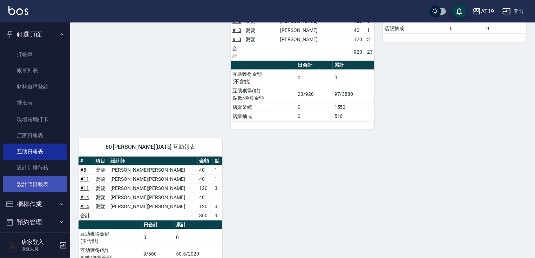
click at [39, 186] on link "設計師日報表" at bounding box center [35, 184] width 65 height 16
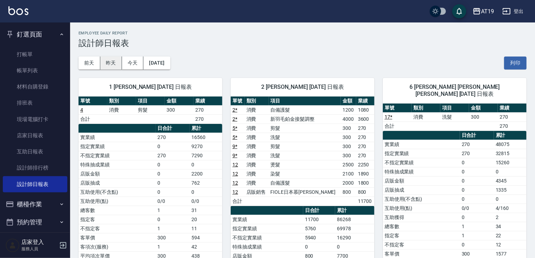
click at [114, 64] on button "昨天" at bounding box center [111, 62] width 22 height 13
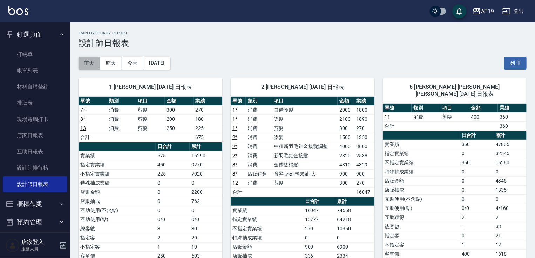
click at [88, 63] on button "前天" at bounding box center [90, 62] width 22 height 13
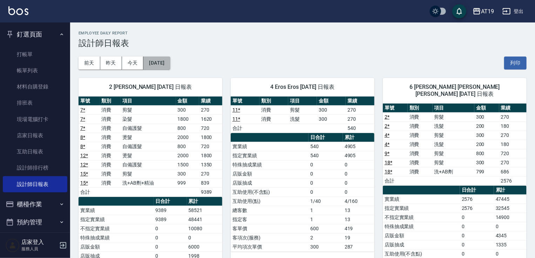
click at [158, 60] on button "[DATE]" at bounding box center [157, 62] width 27 height 13
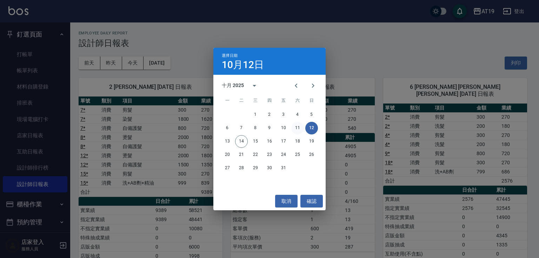
click at [298, 129] on button "11" at bounding box center [297, 128] width 13 height 13
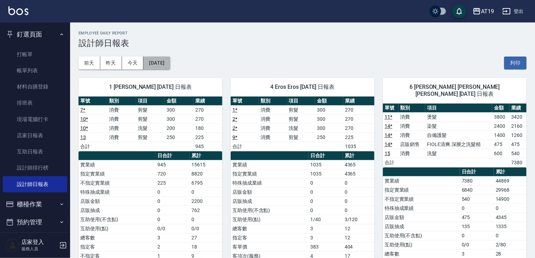
click at [163, 66] on button "[DATE]" at bounding box center [157, 62] width 27 height 13
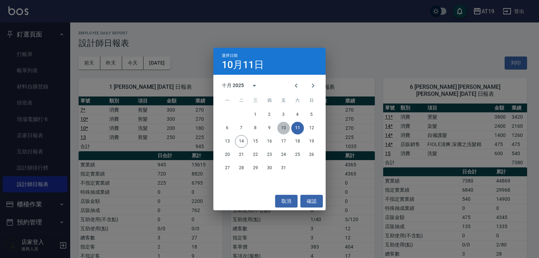
click at [281, 128] on button "10" at bounding box center [283, 128] width 13 height 13
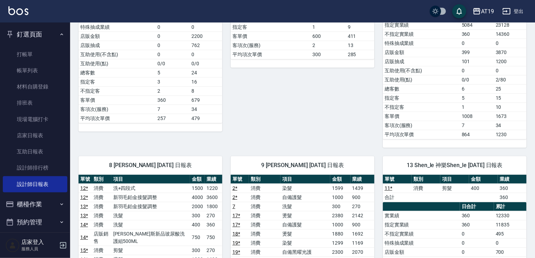
scroll to position [281, 0]
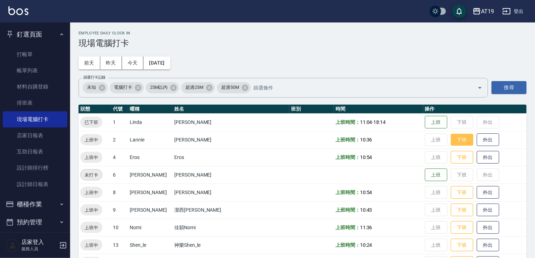
click at [451, 144] on button "下班" at bounding box center [462, 140] width 22 height 12
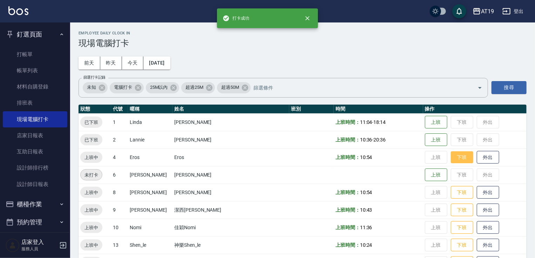
click at [451, 158] on button "下班" at bounding box center [462, 157] width 22 height 12
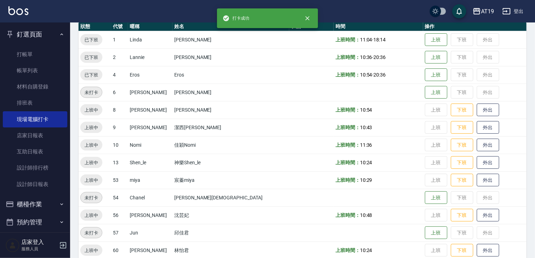
scroll to position [84, 0]
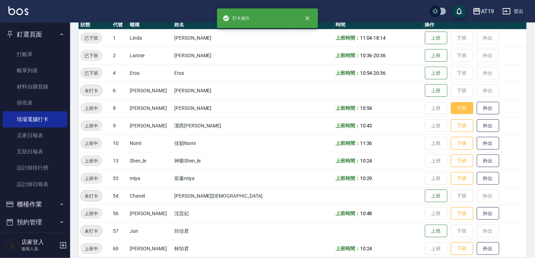
click at [451, 105] on button "下班" at bounding box center [462, 108] width 22 height 12
click at [451, 126] on button "下班" at bounding box center [462, 126] width 22 height 12
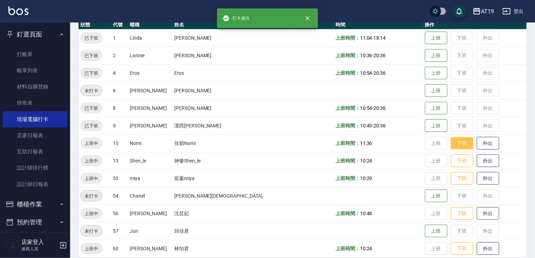
click at [451, 141] on button "下班" at bounding box center [462, 143] width 22 height 12
click at [451, 160] on button "下班" at bounding box center [462, 161] width 22 height 12
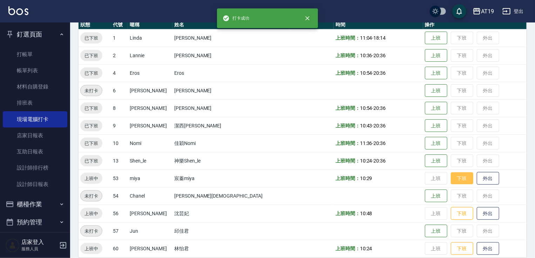
click at [451, 181] on button "下班" at bounding box center [462, 178] width 22 height 12
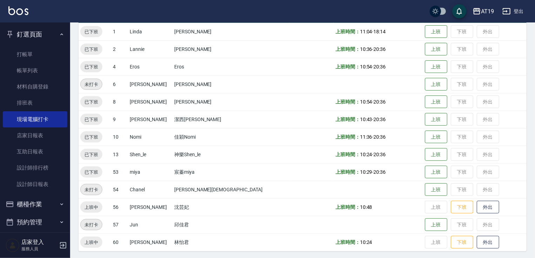
scroll to position [92, 0]
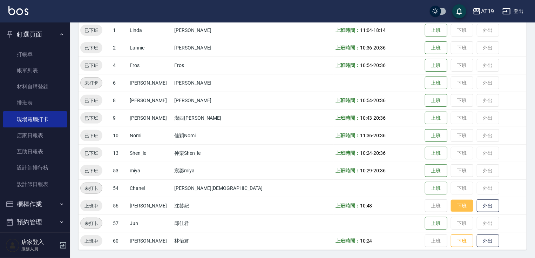
click at [451, 206] on button "下班" at bounding box center [462, 206] width 22 height 12
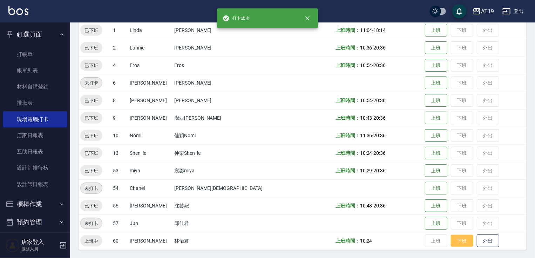
click at [451, 237] on button "下班" at bounding box center [462, 241] width 22 height 12
